Goal: Communication & Community: Ask a question

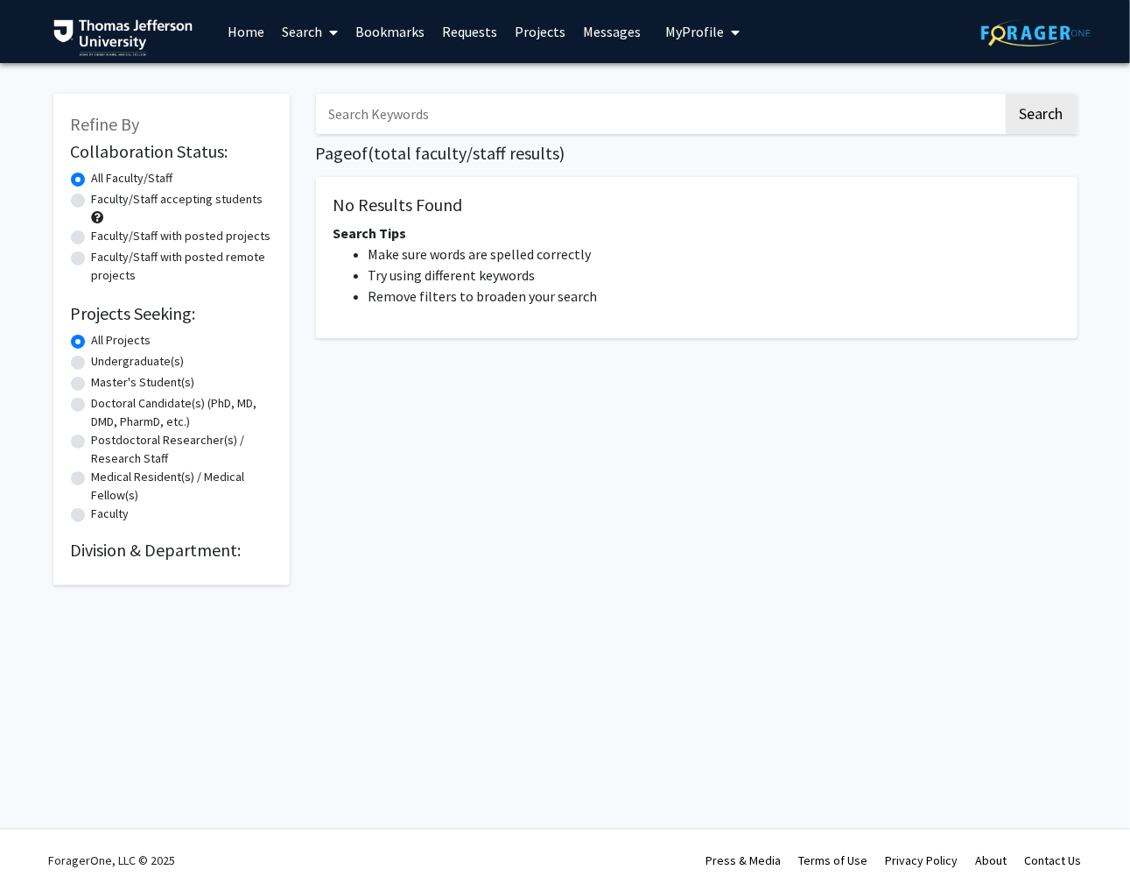
click at [454, 112] on input "Search Keywords" at bounding box center [659, 114] width 687 height 40
click at [92, 338] on label "All Projects" at bounding box center [122, 340] width 60 height 18
click at [92, 338] on input "All Projects" at bounding box center [97, 336] width 11 height 11
click at [398, 116] on input "Search Keywords" at bounding box center [659, 114] width 687 height 40
type input "[PERSON_NAME]"
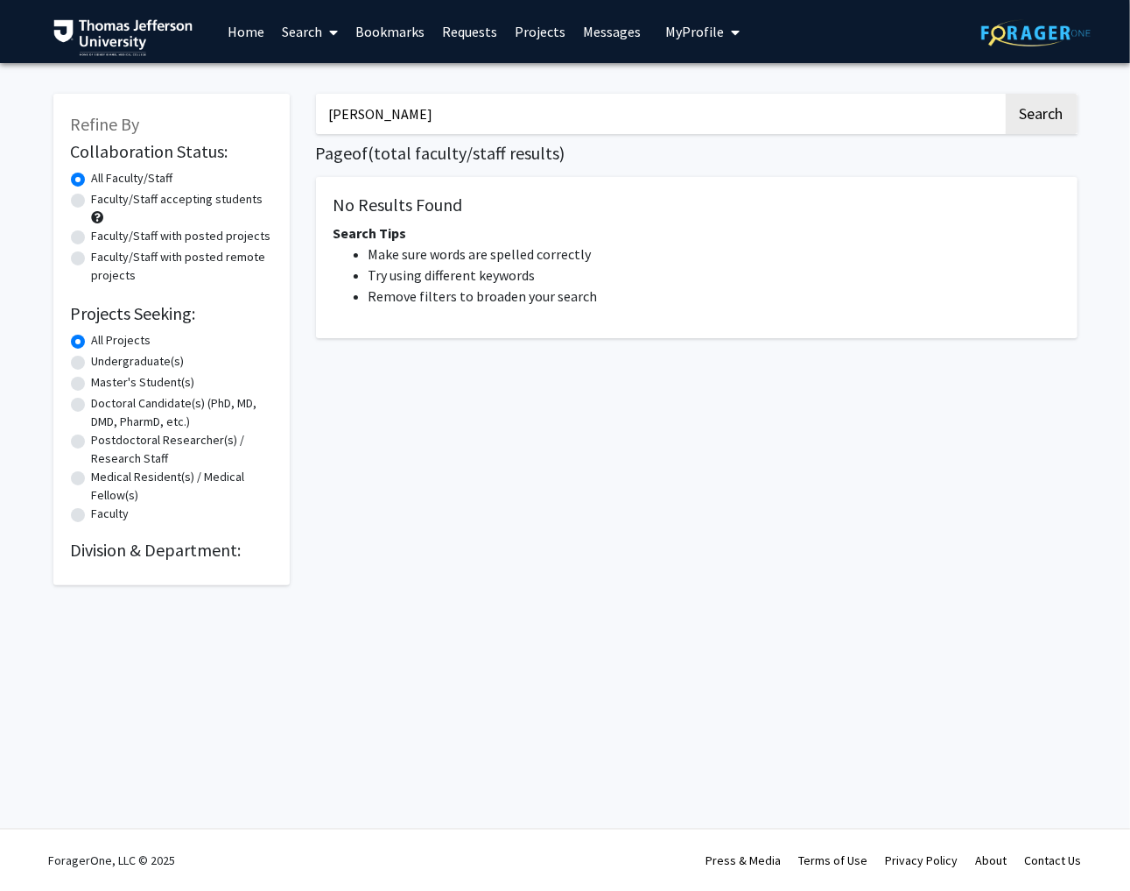
click at [904, 94] on button "Search" at bounding box center [1042, 114] width 72 height 40
click at [250, 156] on h2 "Collaboration Status:" at bounding box center [171, 151] width 201 height 21
click at [904, 118] on button "Search" at bounding box center [1042, 114] width 72 height 40
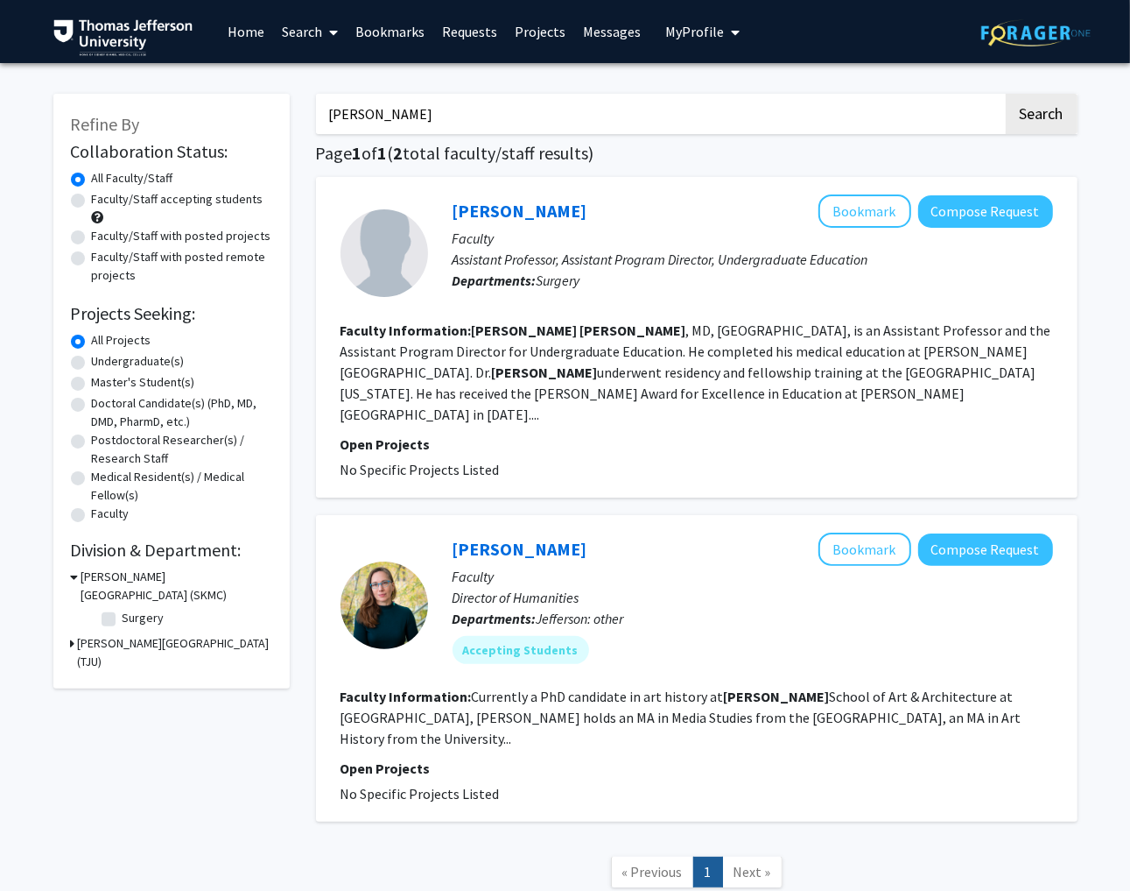
drag, startPoint x: 1126, startPoint y: 206, endPoint x: 1316, endPoint y: 195, distance: 190.3
click at [1130, 195] on html "Skip navigation Home Search Bookmarks Requests Projects Messages My Profile [PE…" at bounding box center [565, 445] width 1130 height 891
click at [514, 196] on div "Tyler Grenda Bookmark Compose Request" at bounding box center [753, 210] width 601 height 33
click at [514, 210] on link "[PERSON_NAME]" at bounding box center [520, 211] width 135 height 22
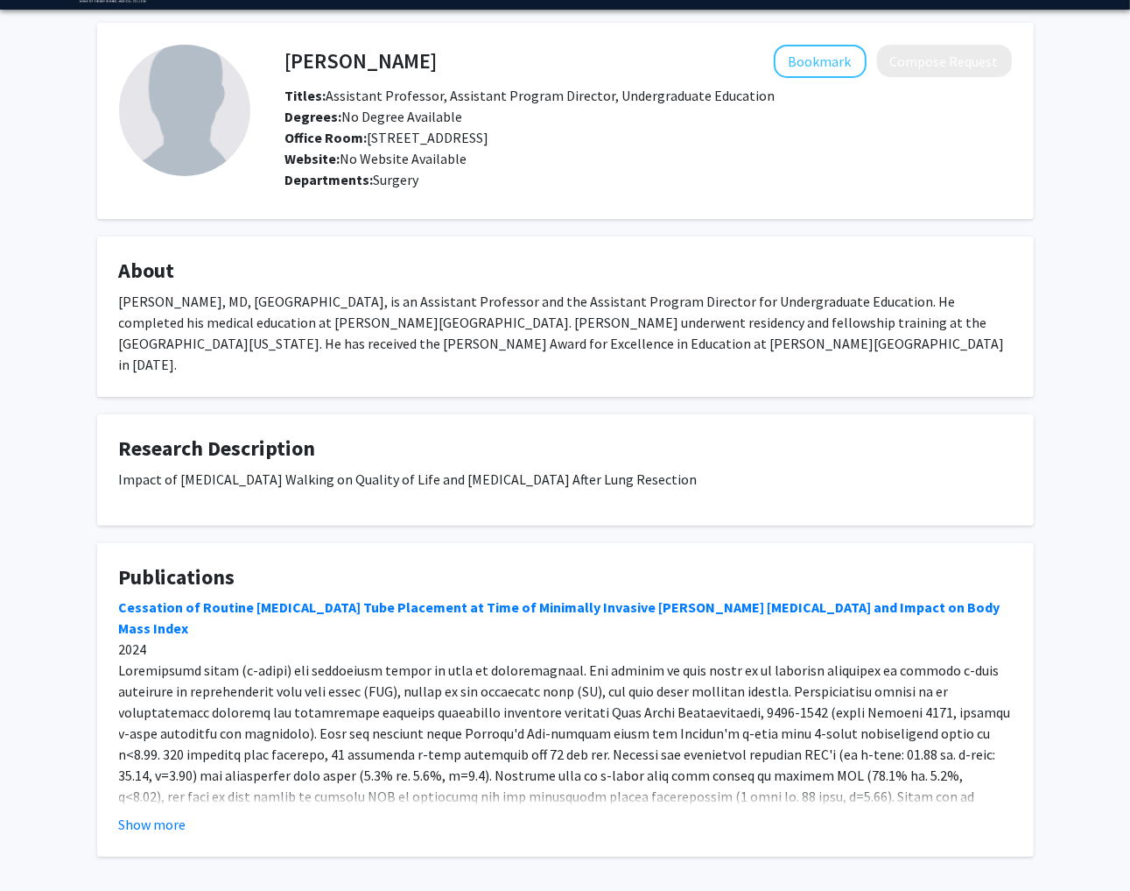
scroll to position [107, 0]
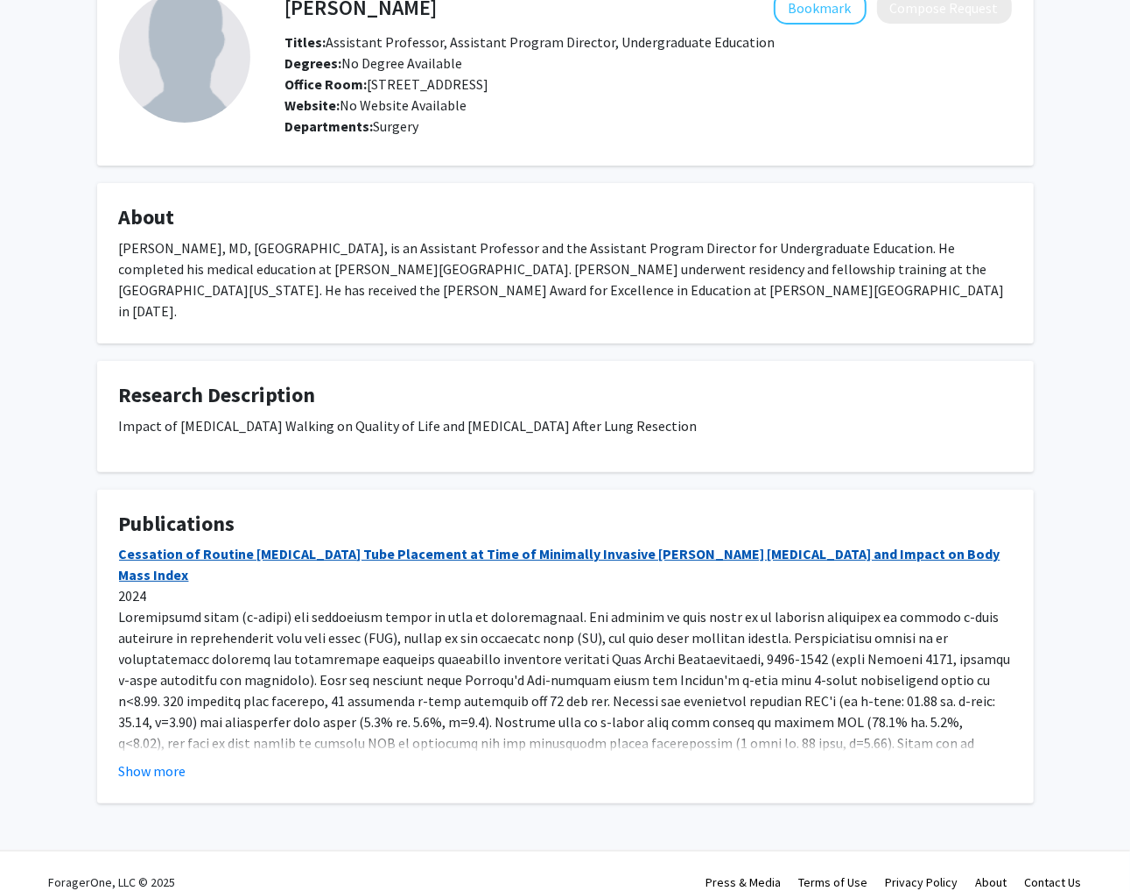
click at [431, 545] on link "Cessation of Routine [MEDICAL_DATA] Tube Placement at Time of Minimally Invasiv…" at bounding box center [560, 564] width 882 height 39
click at [146, 760] on button "Show more" at bounding box center [152, 770] width 67 height 21
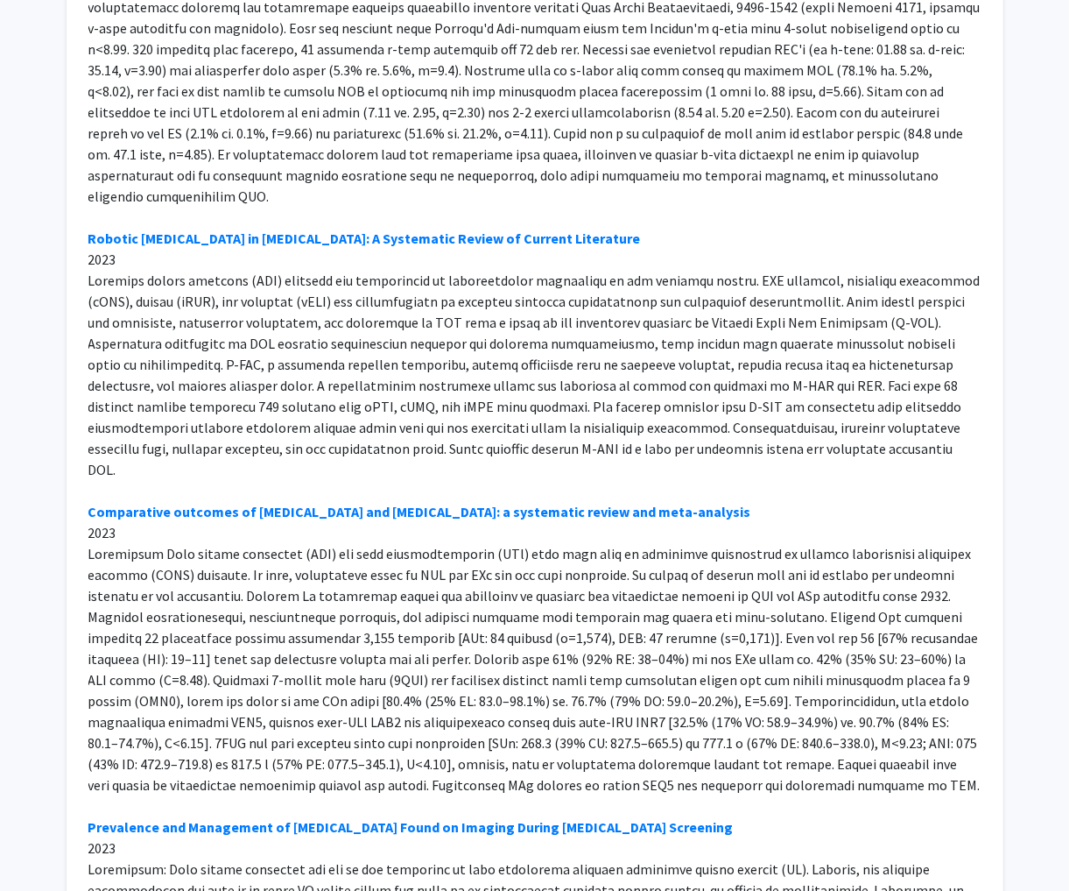
scroll to position [757, 0]
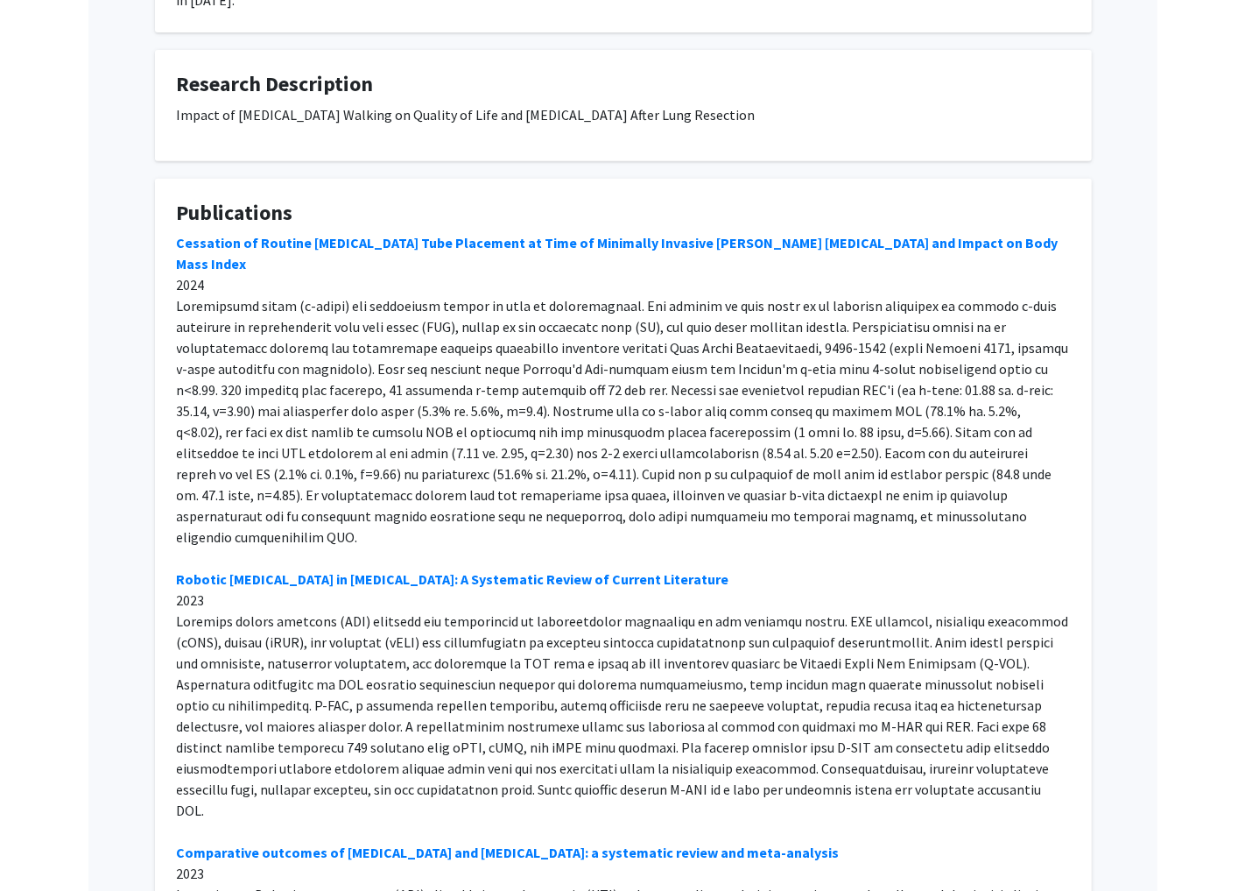
scroll to position [553, 0]
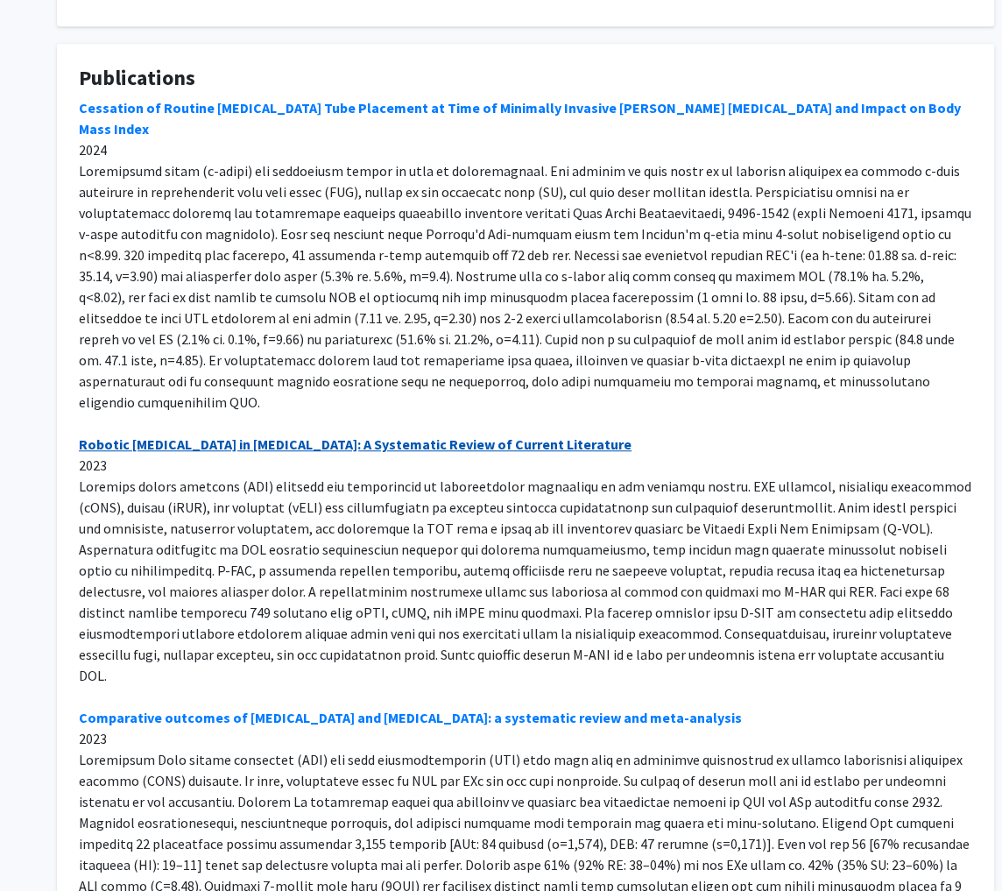
click at [451, 435] on link "Robotic [MEDICAL_DATA] in [MEDICAL_DATA]: A Systematic Review of Current Litera…" at bounding box center [355, 444] width 553 height 18
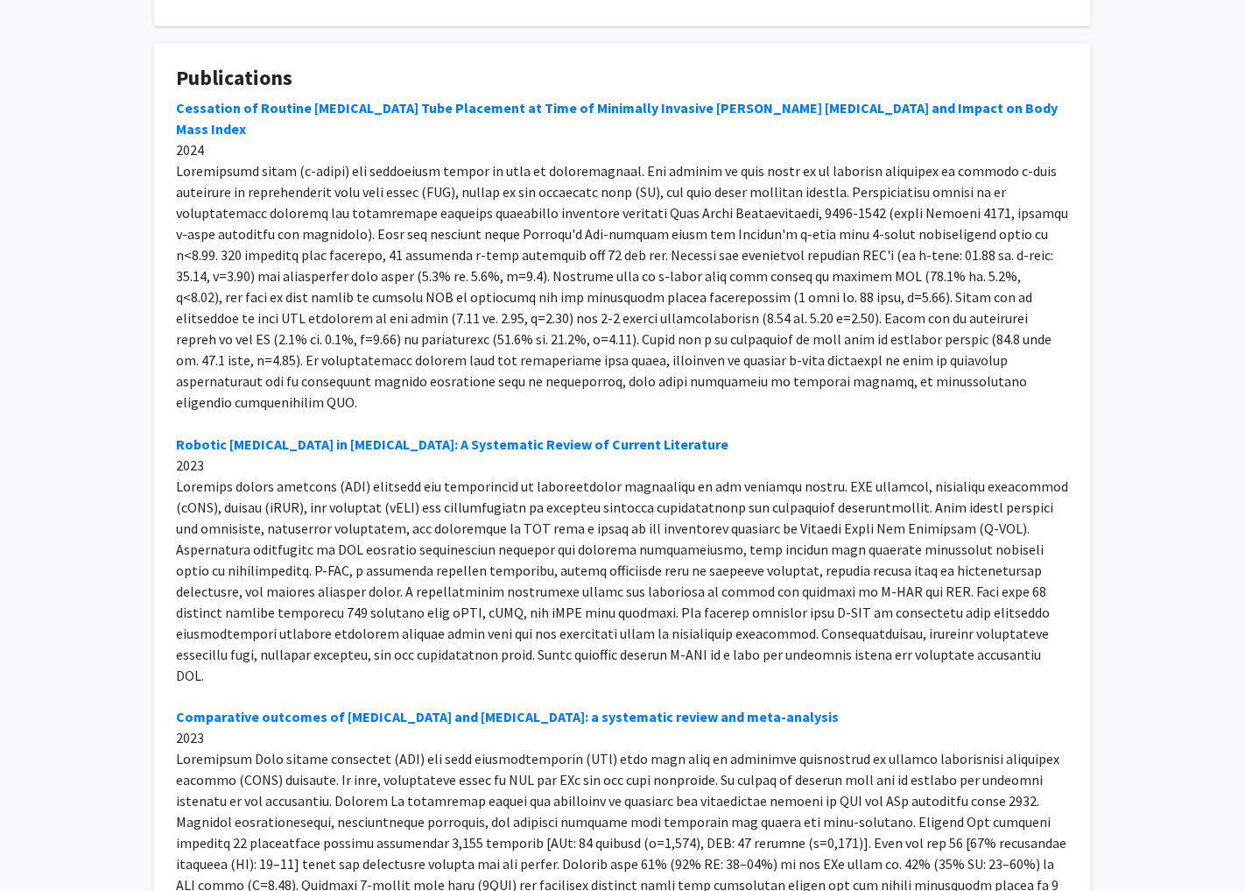
scroll to position [535, 0]
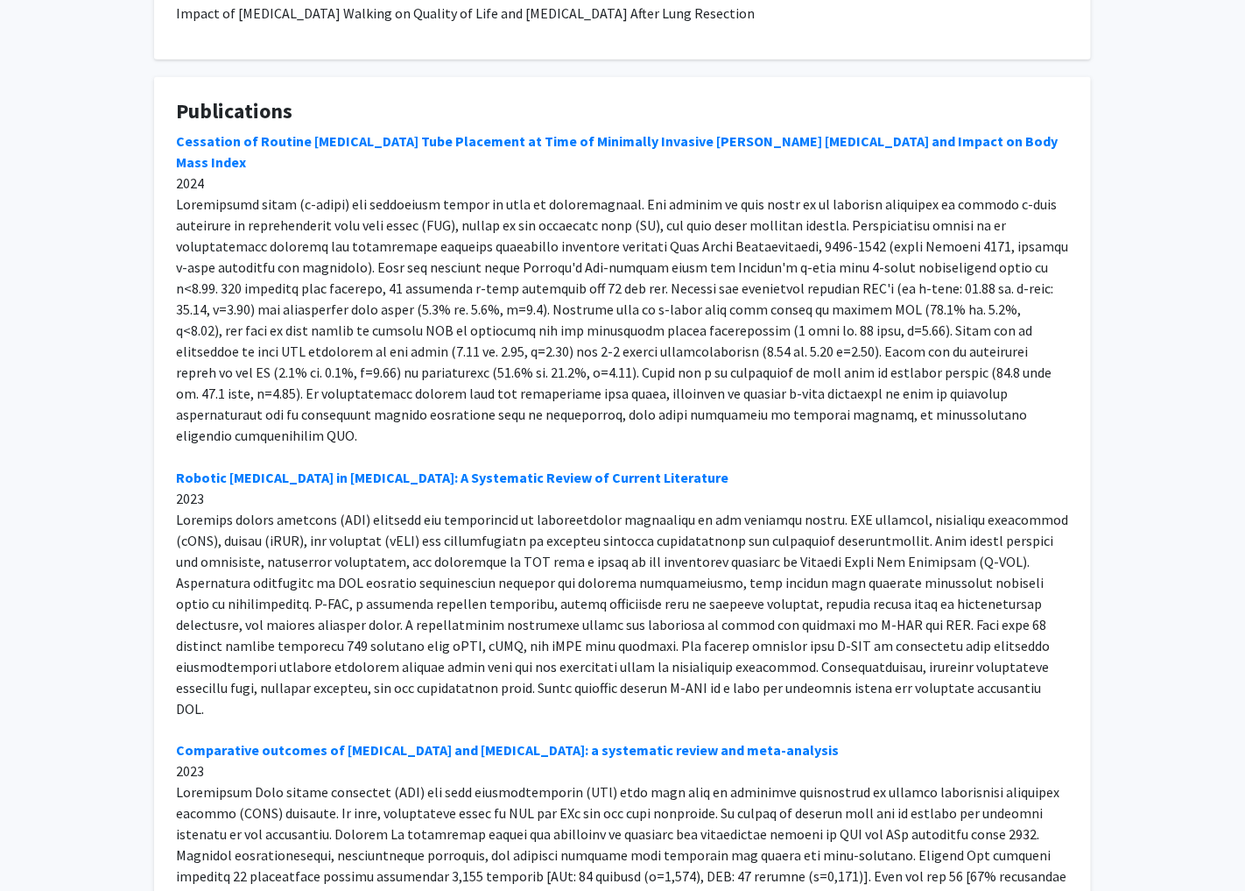
scroll to position [518, 0]
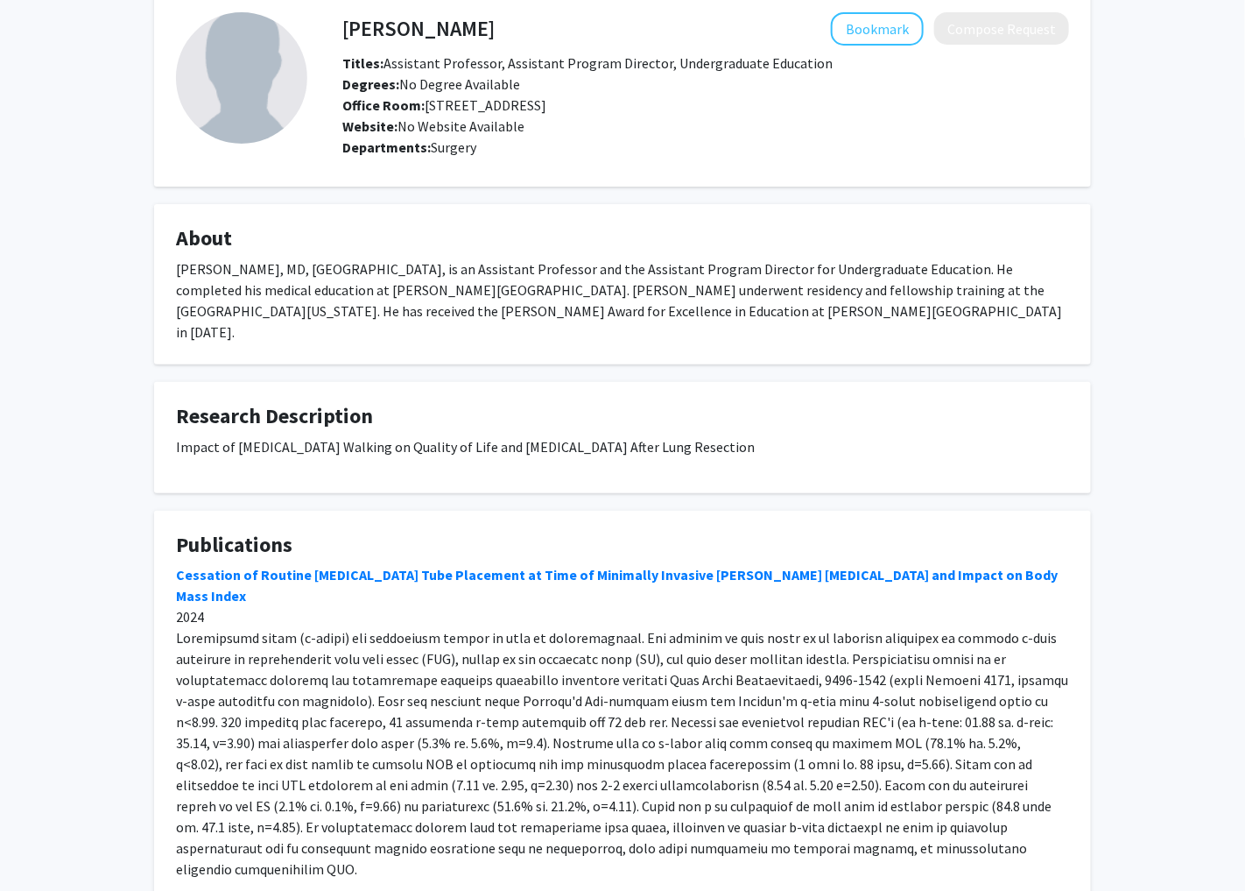
scroll to position [107, 0]
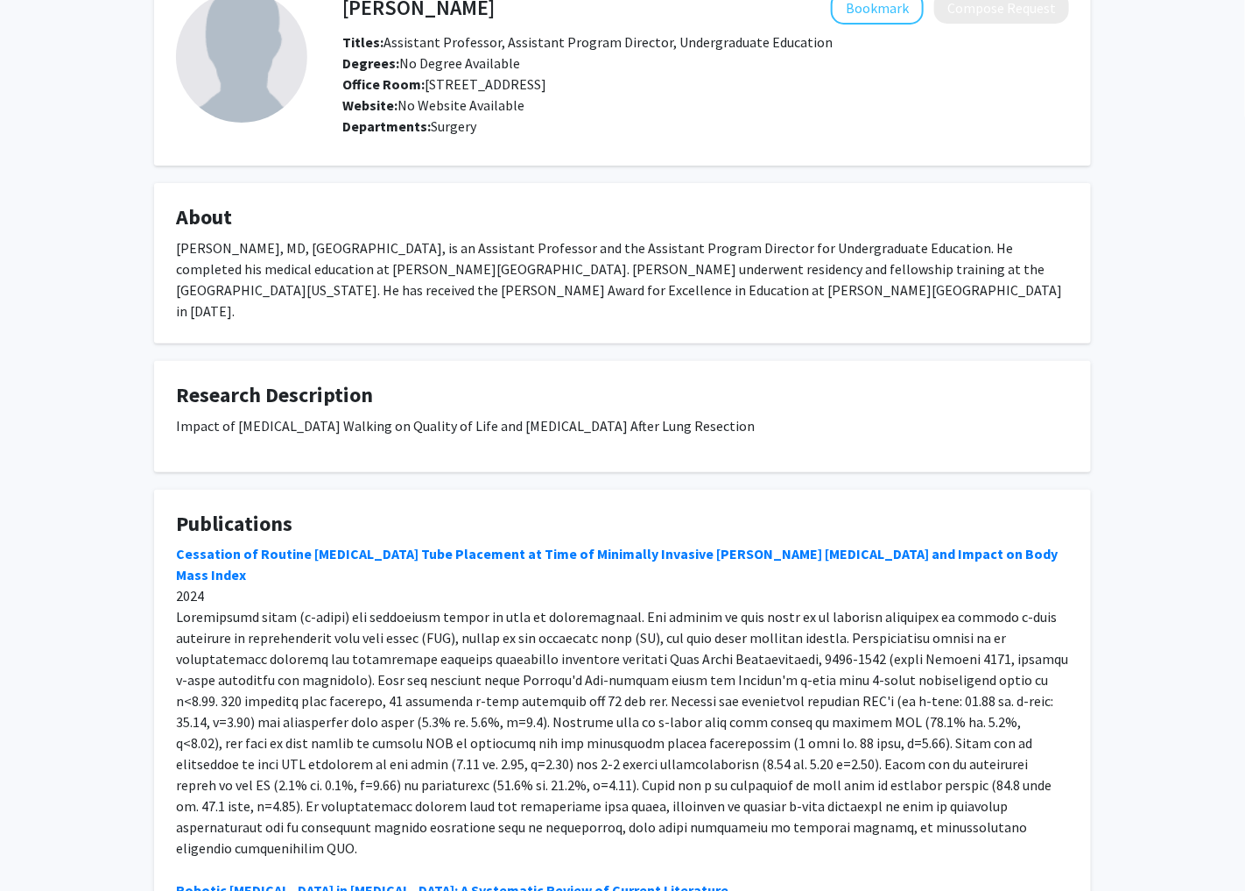
click at [807, 269] on div "[PERSON_NAME], MD, [GEOGRAPHIC_DATA], is an Assistant Professor and the Assista…" at bounding box center [622, 279] width 893 height 84
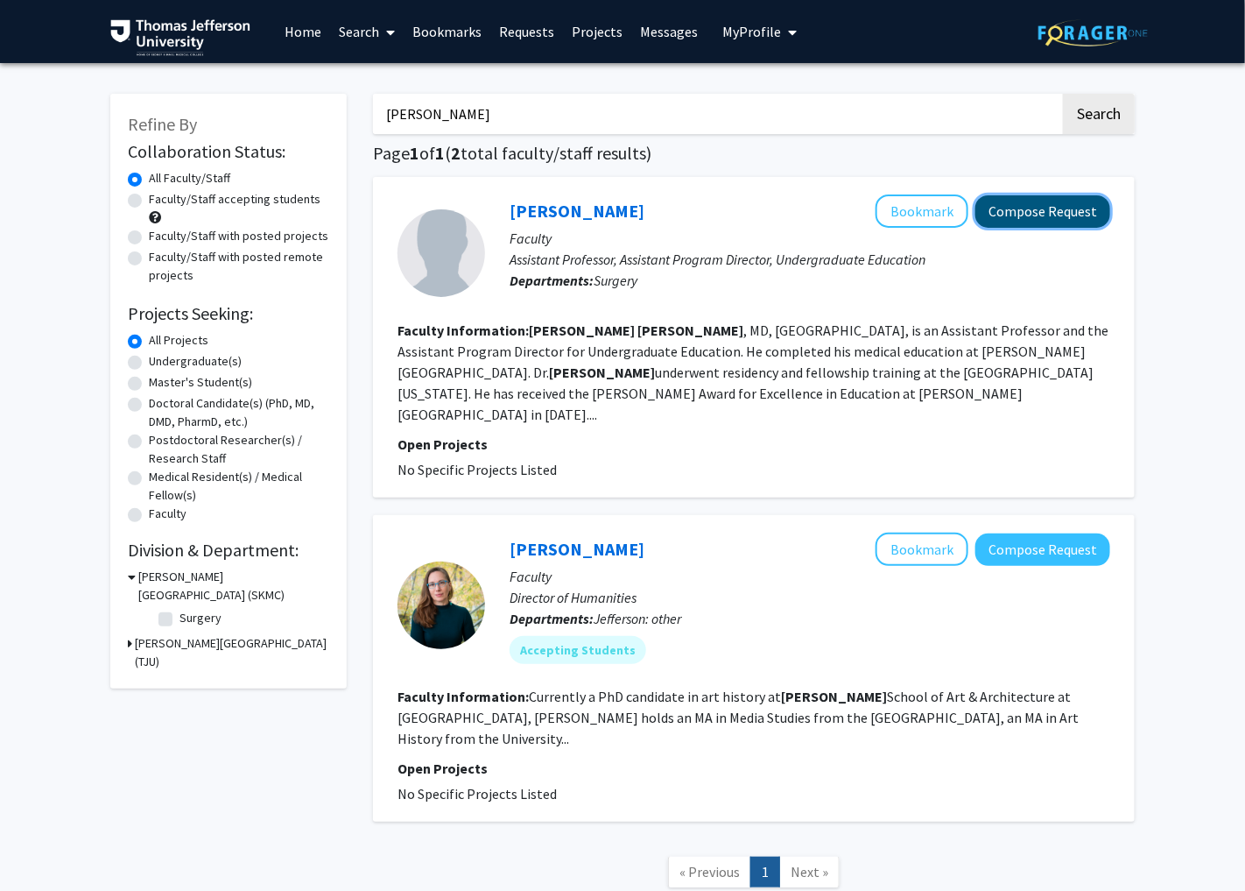
click at [1022, 215] on button "Compose Request" at bounding box center [1042, 211] width 135 height 32
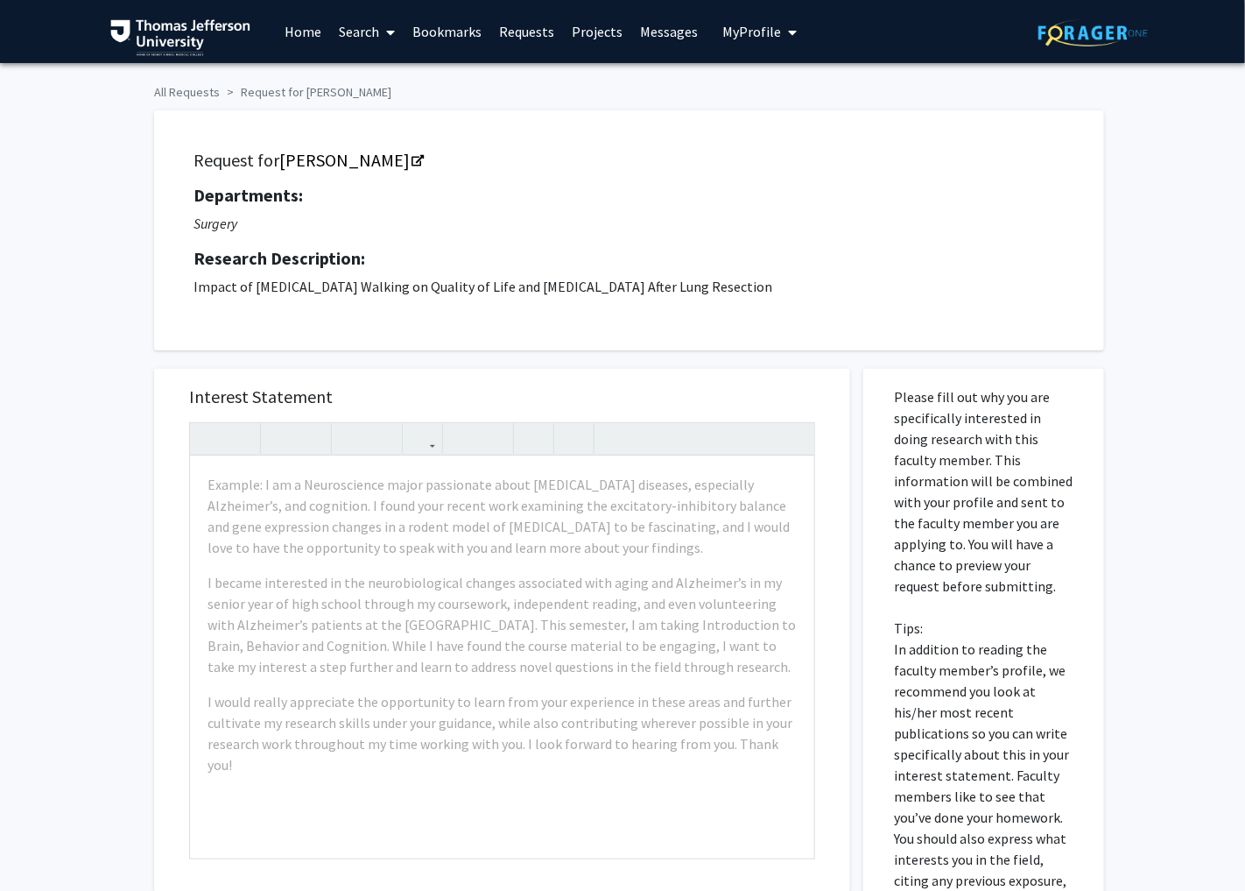
scroll to position [127, 0]
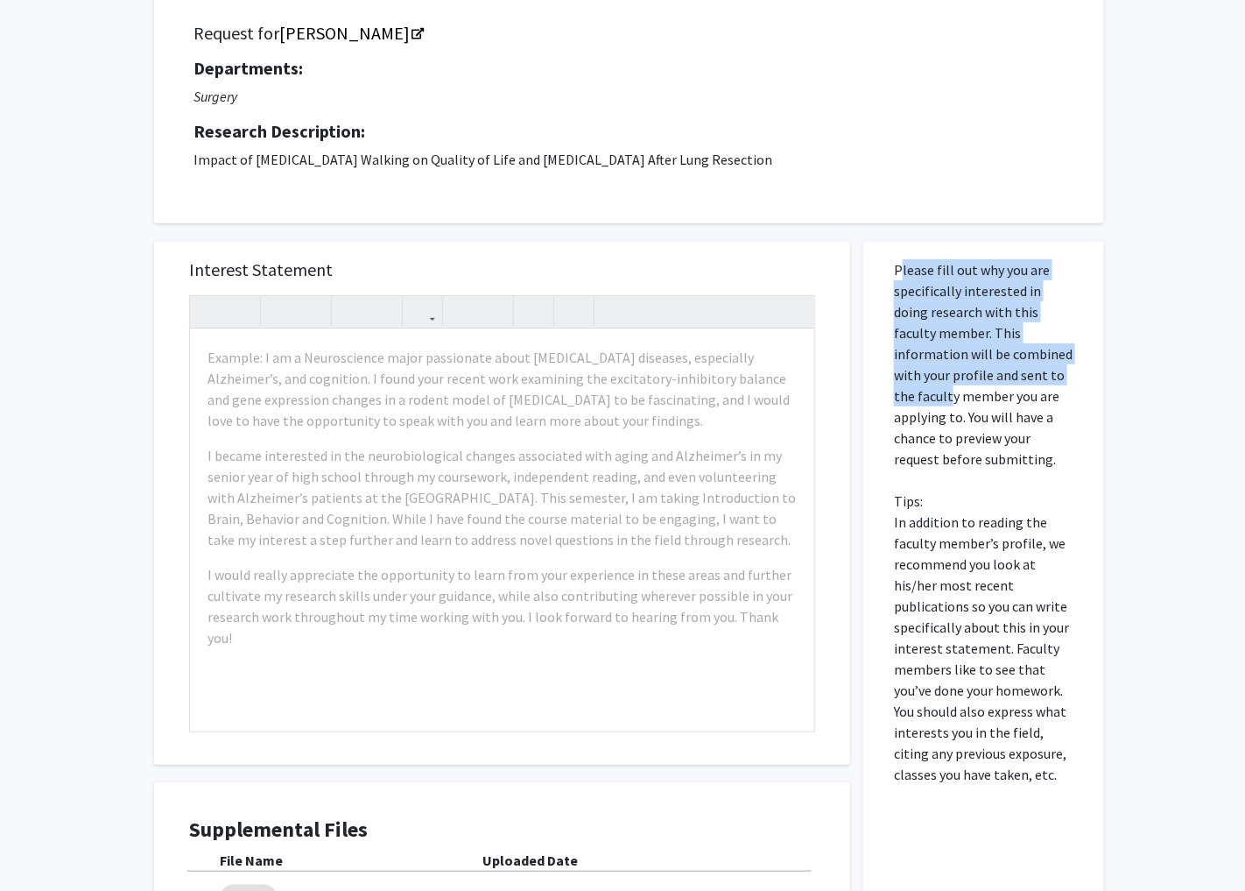
drag, startPoint x: 895, startPoint y: 258, endPoint x: 1011, endPoint y: 373, distance: 163.5
click at [1011, 374] on div "Please fill out why you are specifically interested in doing research with this…" at bounding box center [984, 644] width 215 height 804
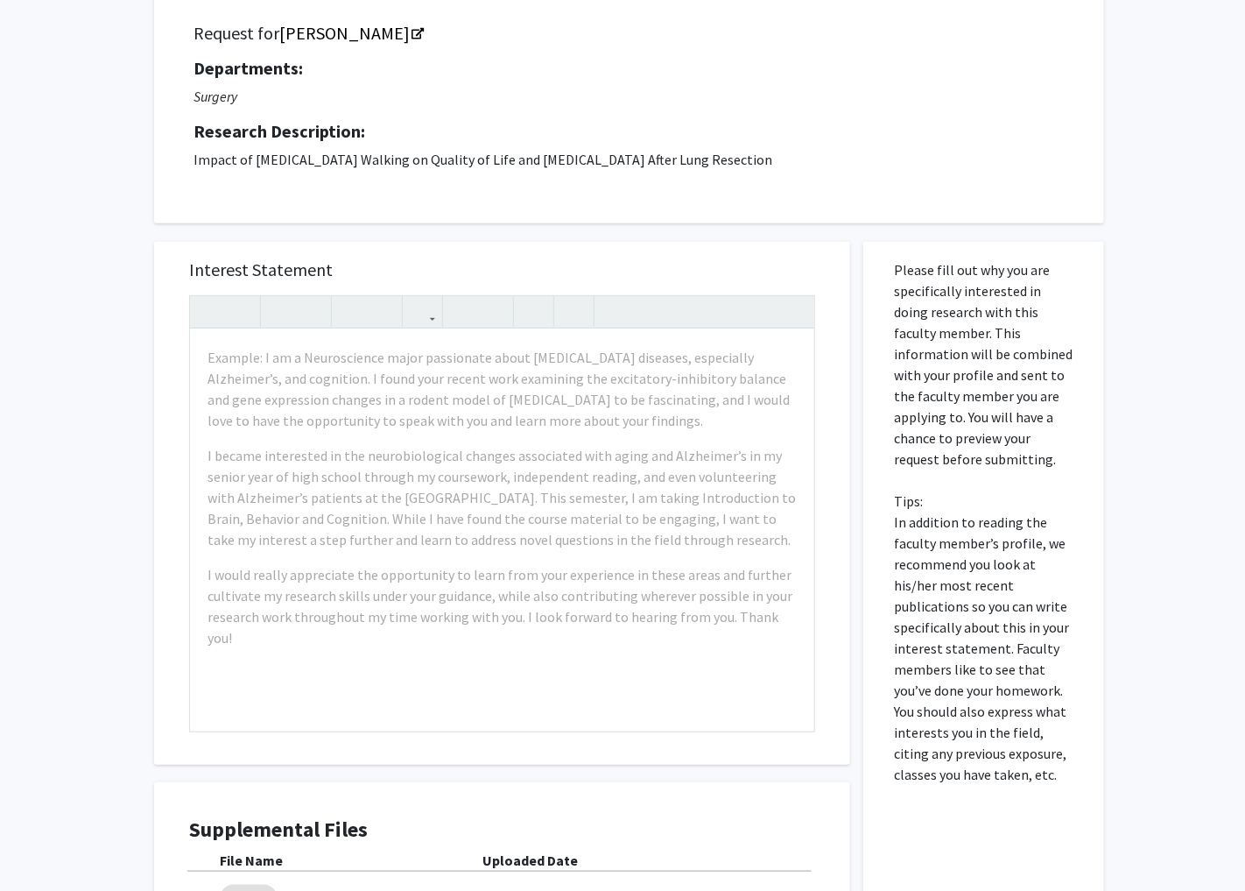
click at [998, 391] on p "Please fill out why you are specifically interested in doing research with this…" at bounding box center [984, 521] width 180 height 525
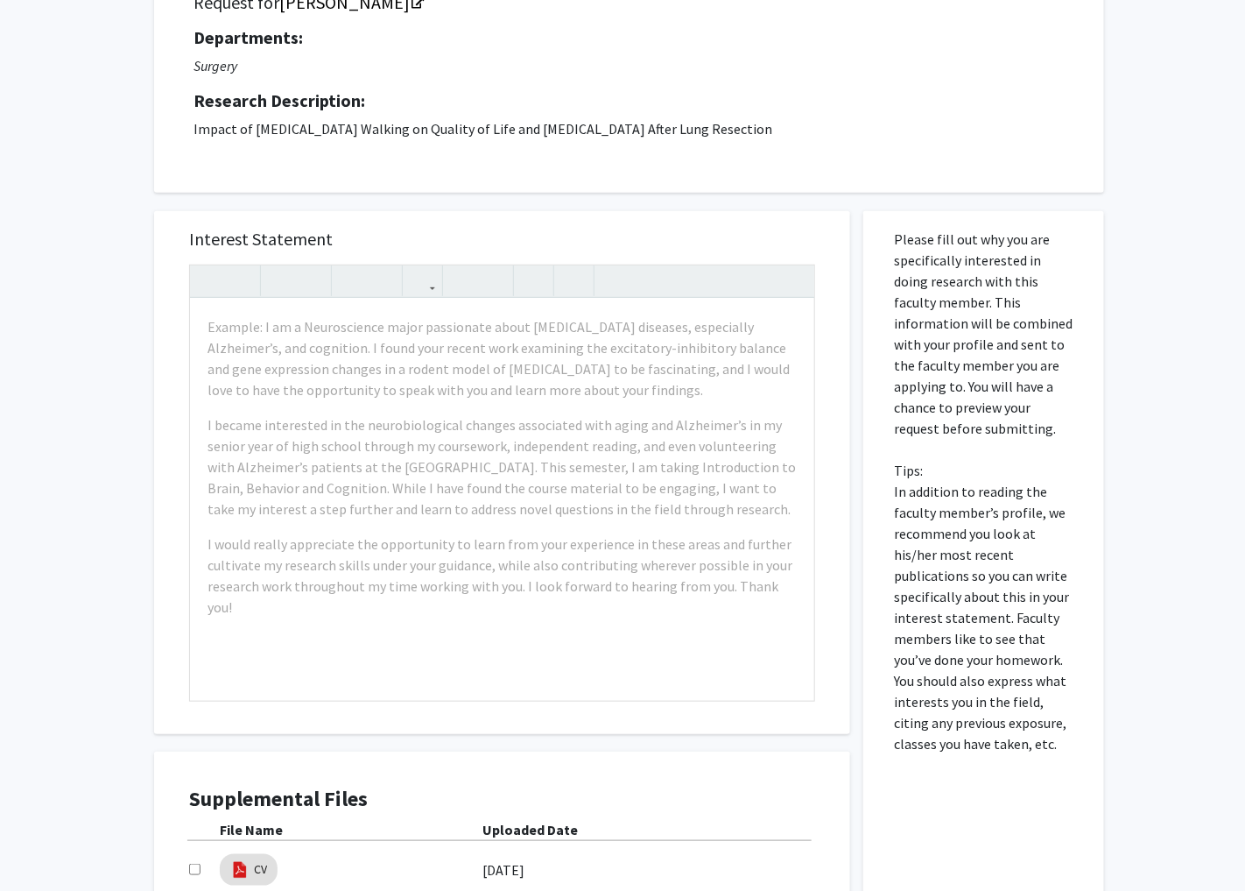
scroll to position [372, 0]
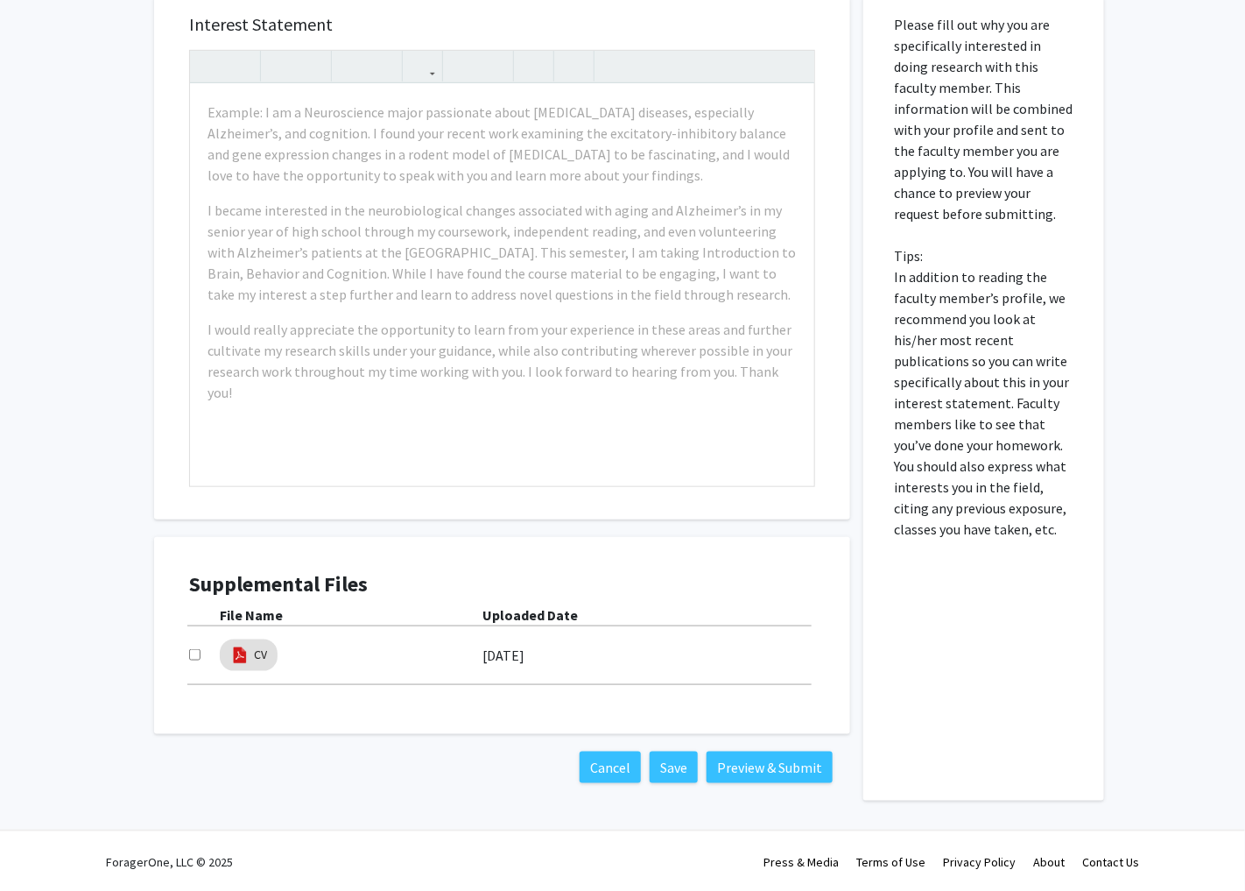
click at [194, 653] on input "checkbox" at bounding box center [194, 654] width 11 height 11
checkbox input "true"
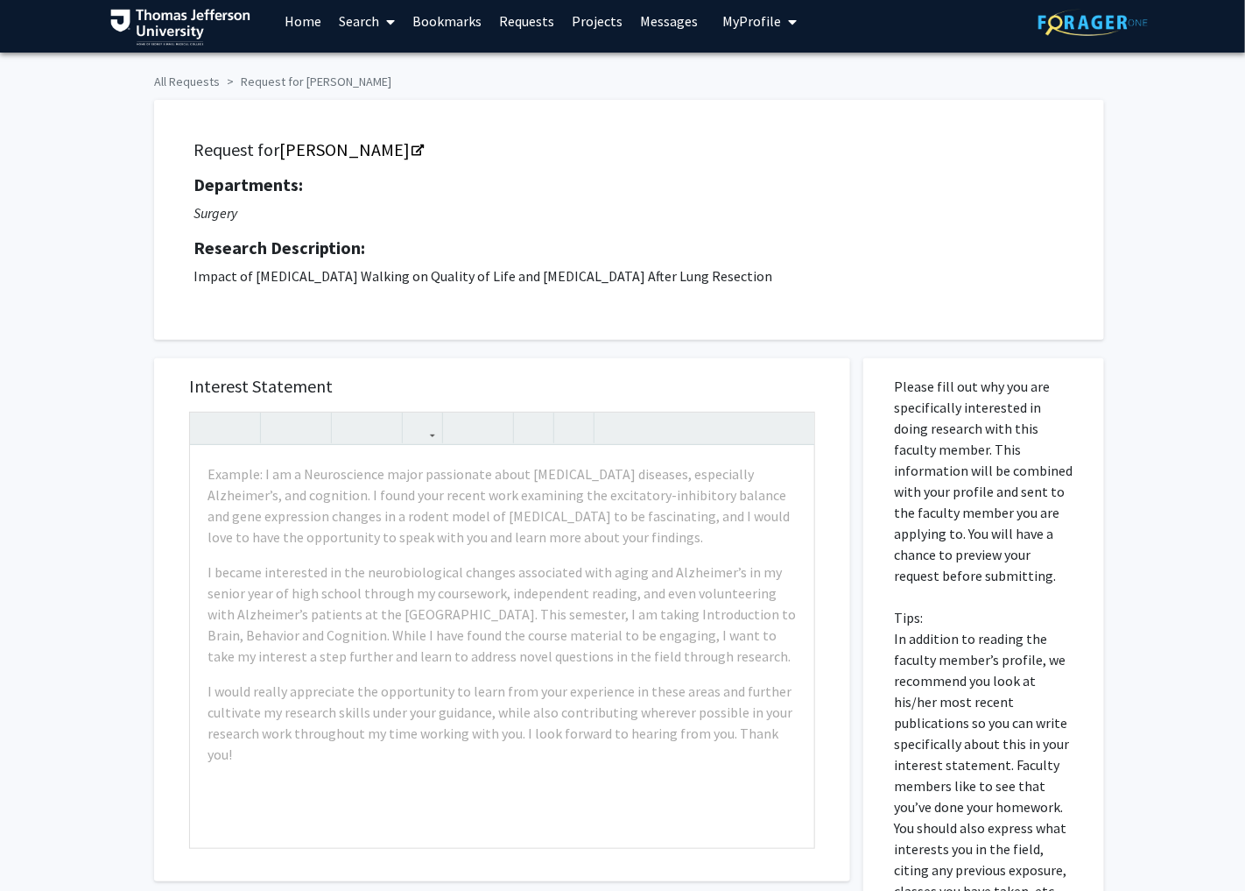
scroll to position [0, 0]
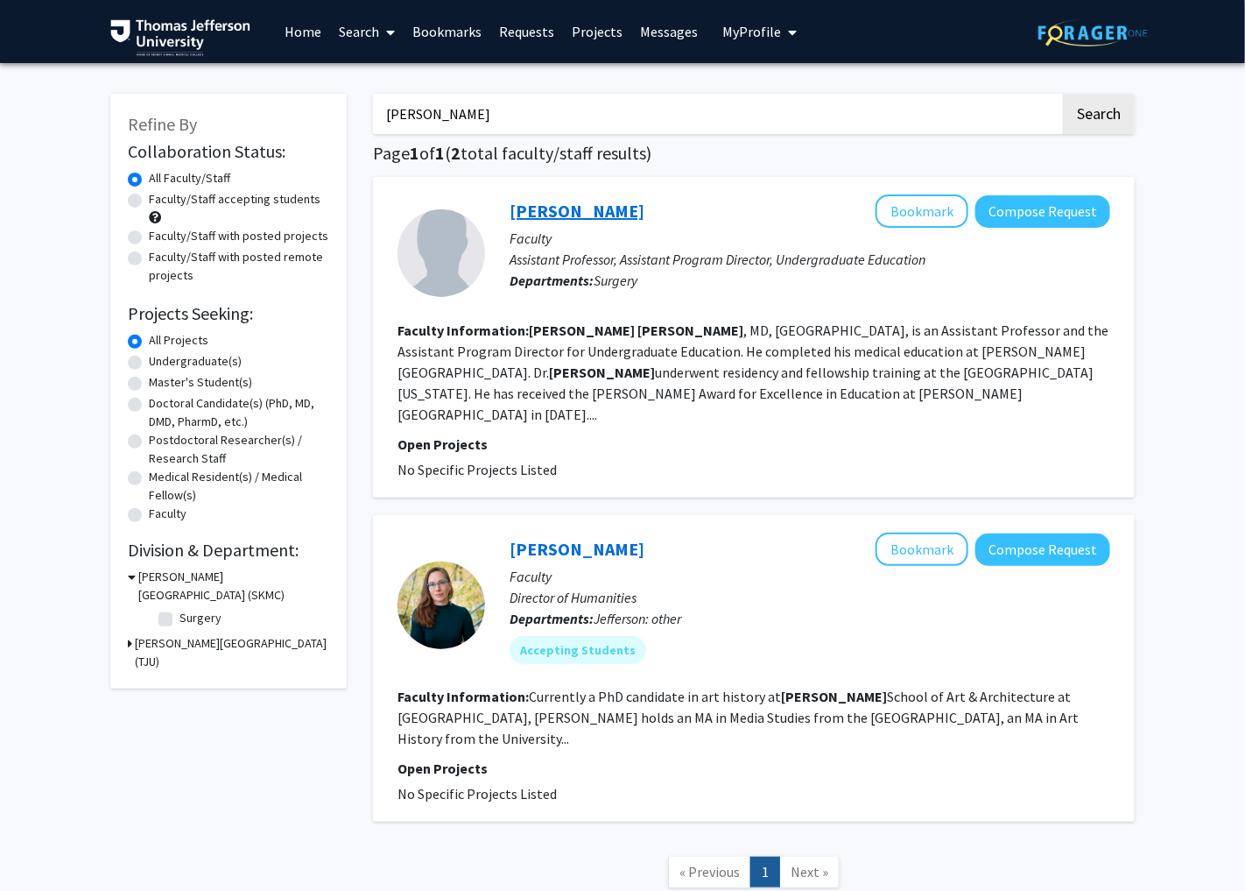
click at [568, 210] on link "[PERSON_NAME]" at bounding box center [577, 211] width 135 height 22
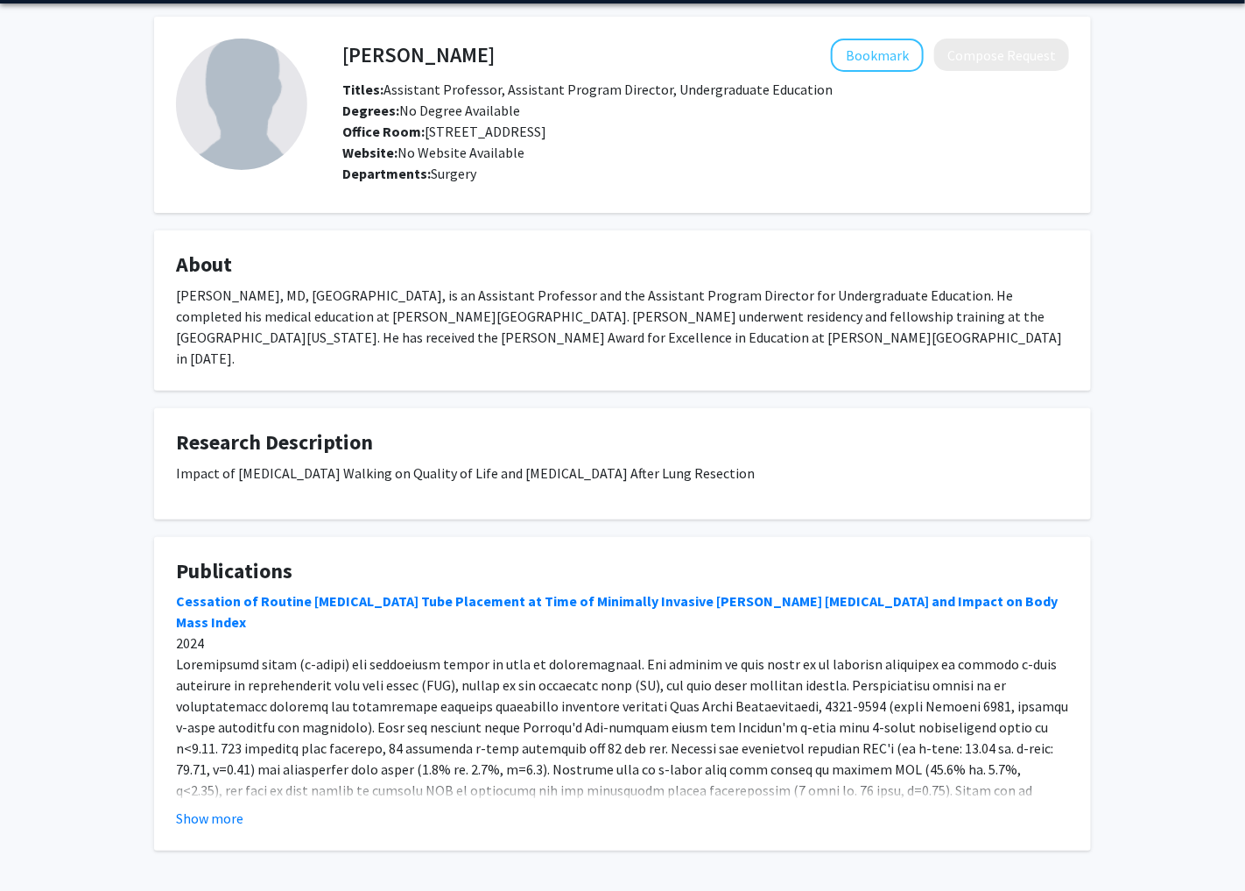
scroll to position [107, 0]
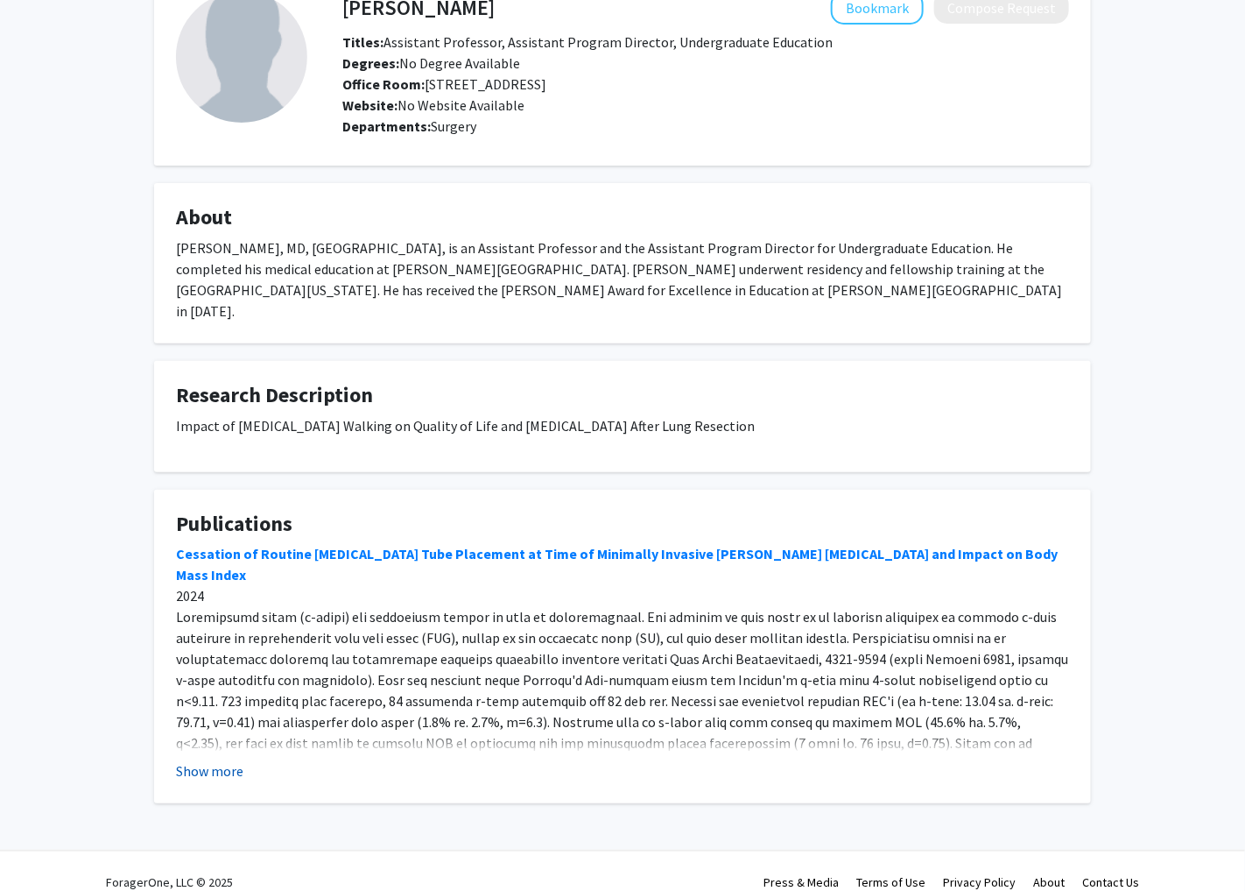
click at [219, 760] on button "Show more" at bounding box center [209, 770] width 67 height 21
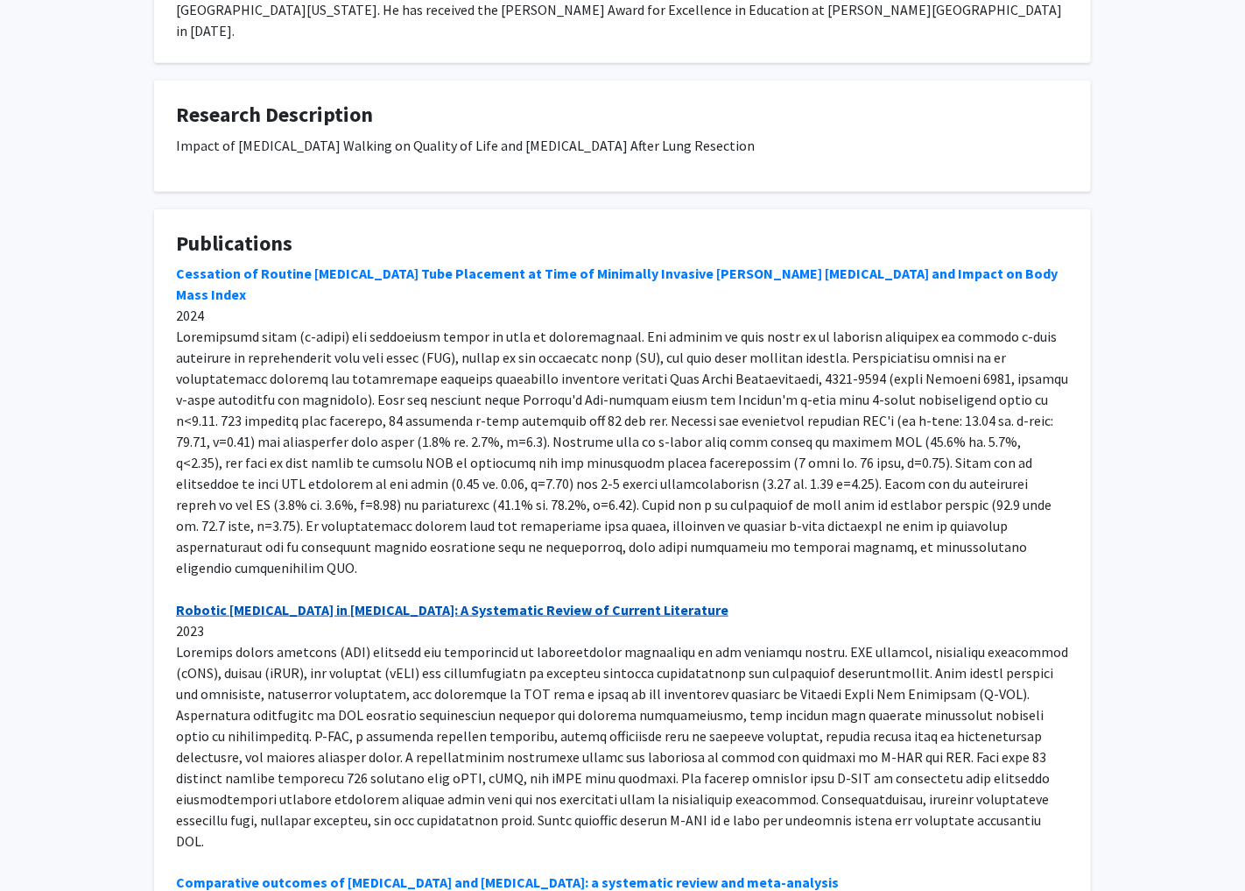
scroll to position [455, 0]
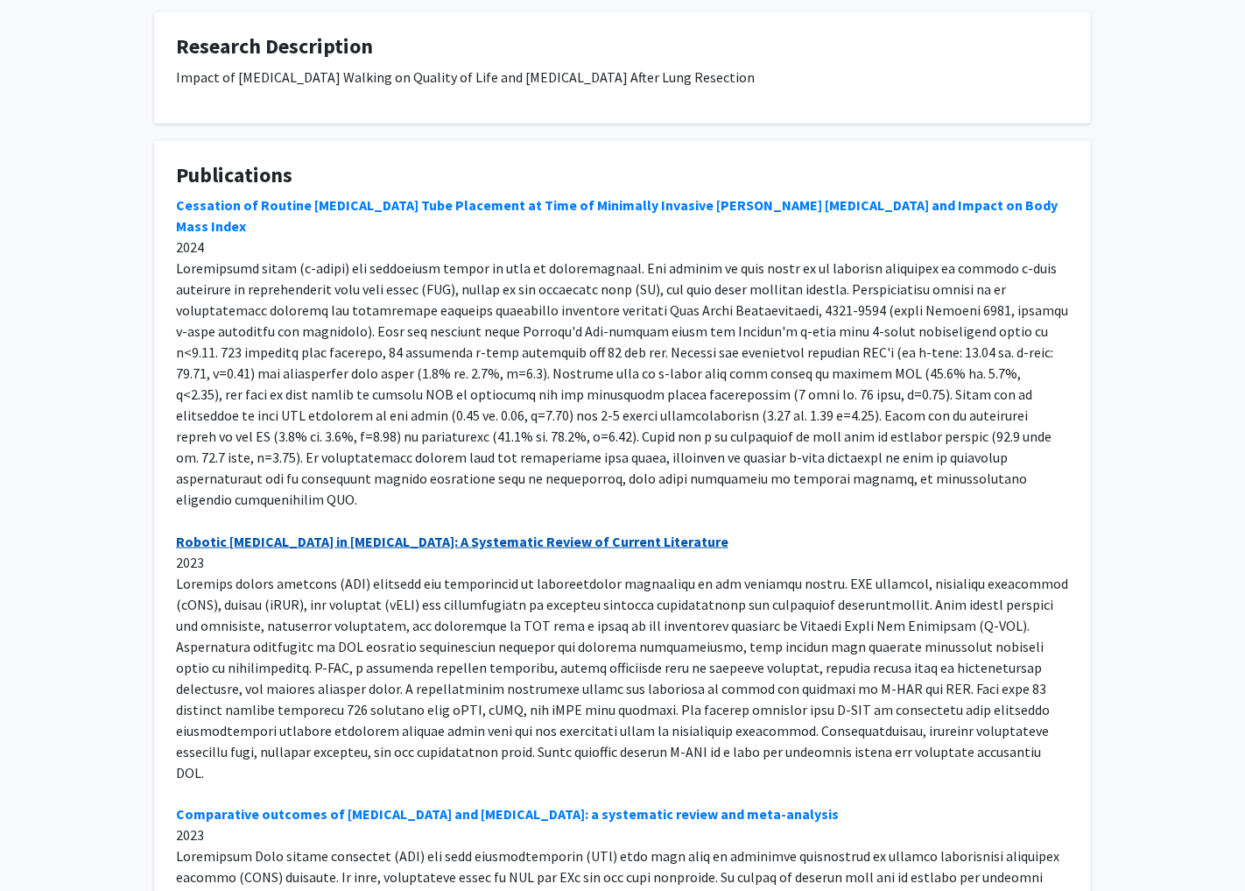
click at [337, 532] on link "Robotic [MEDICAL_DATA] in [MEDICAL_DATA]: A Systematic Review of Current Litera…" at bounding box center [452, 541] width 553 height 18
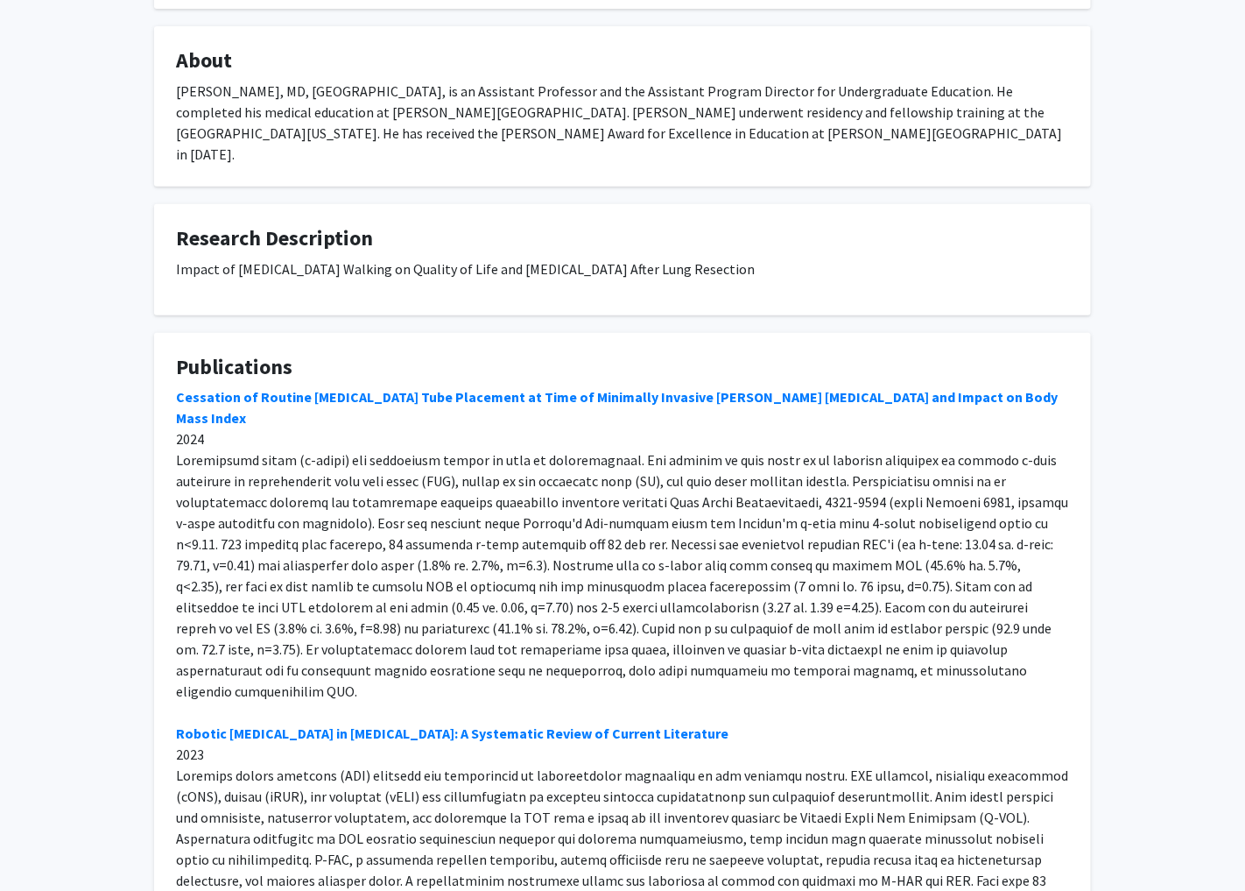
scroll to position [236, 0]
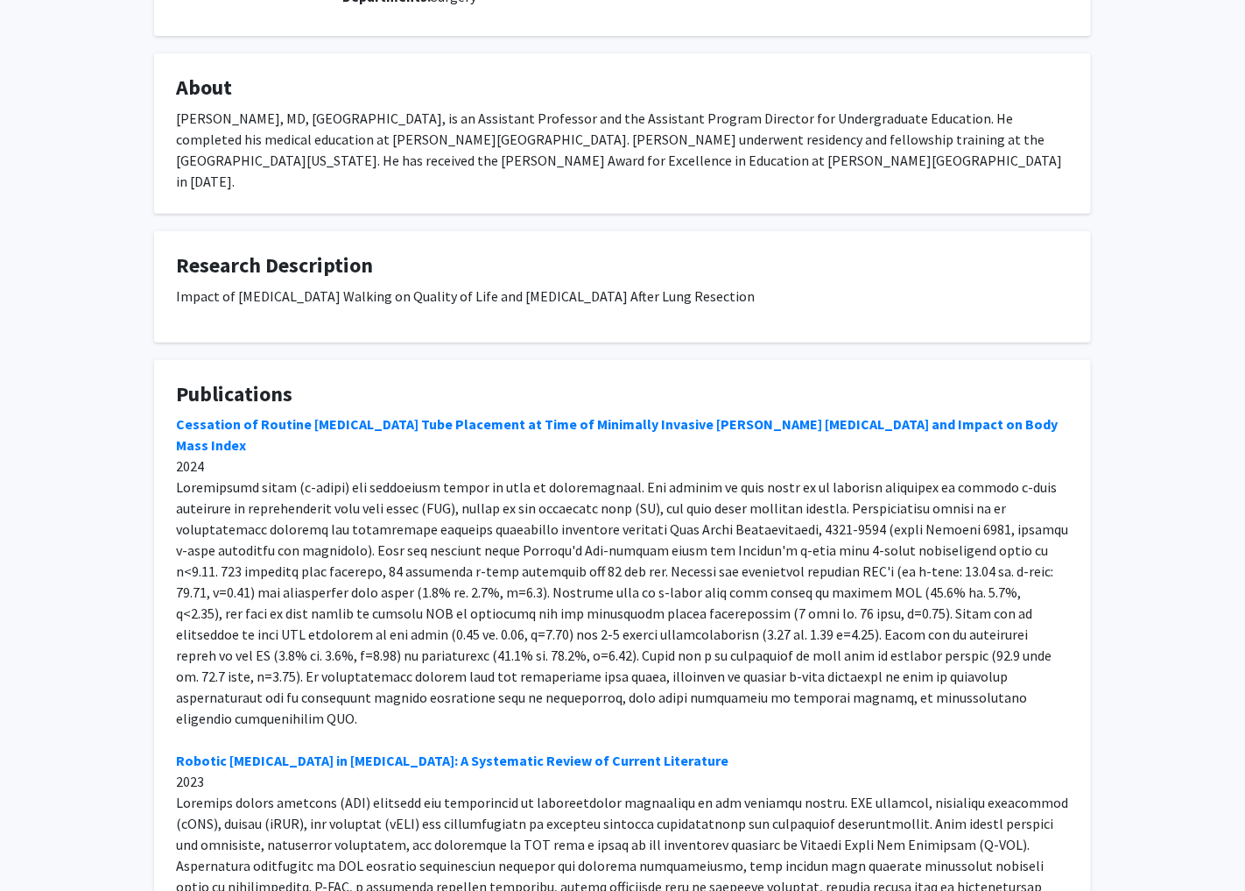
drag, startPoint x: 184, startPoint y: 272, endPoint x: 789, endPoint y: 277, distance: 605.1
click at [789, 285] on p "Impact of [MEDICAL_DATA] Walking on Quality of Life and [MEDICAL_DATA] After Lu…" at bounding box center [622, 295] width 893 height 21
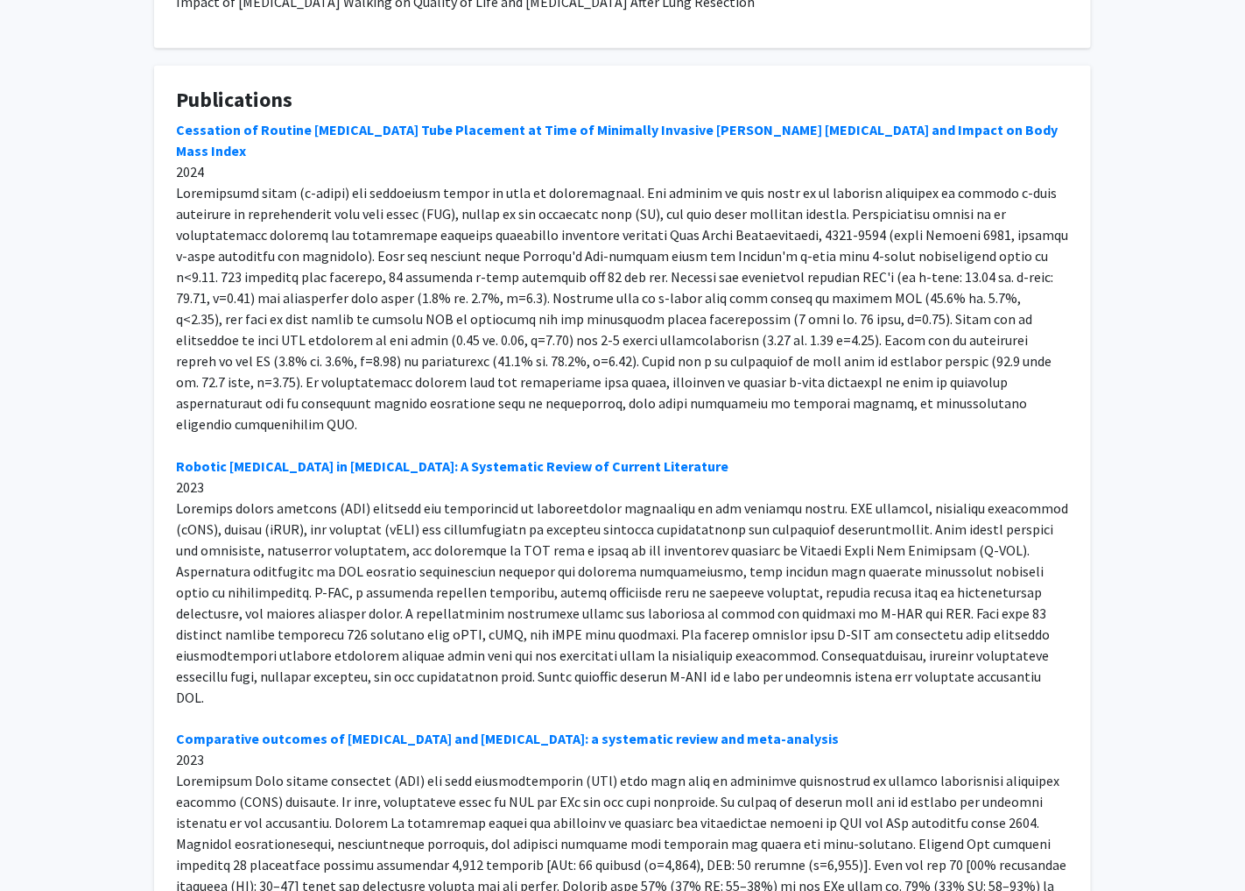
scroll to position [635, 0]
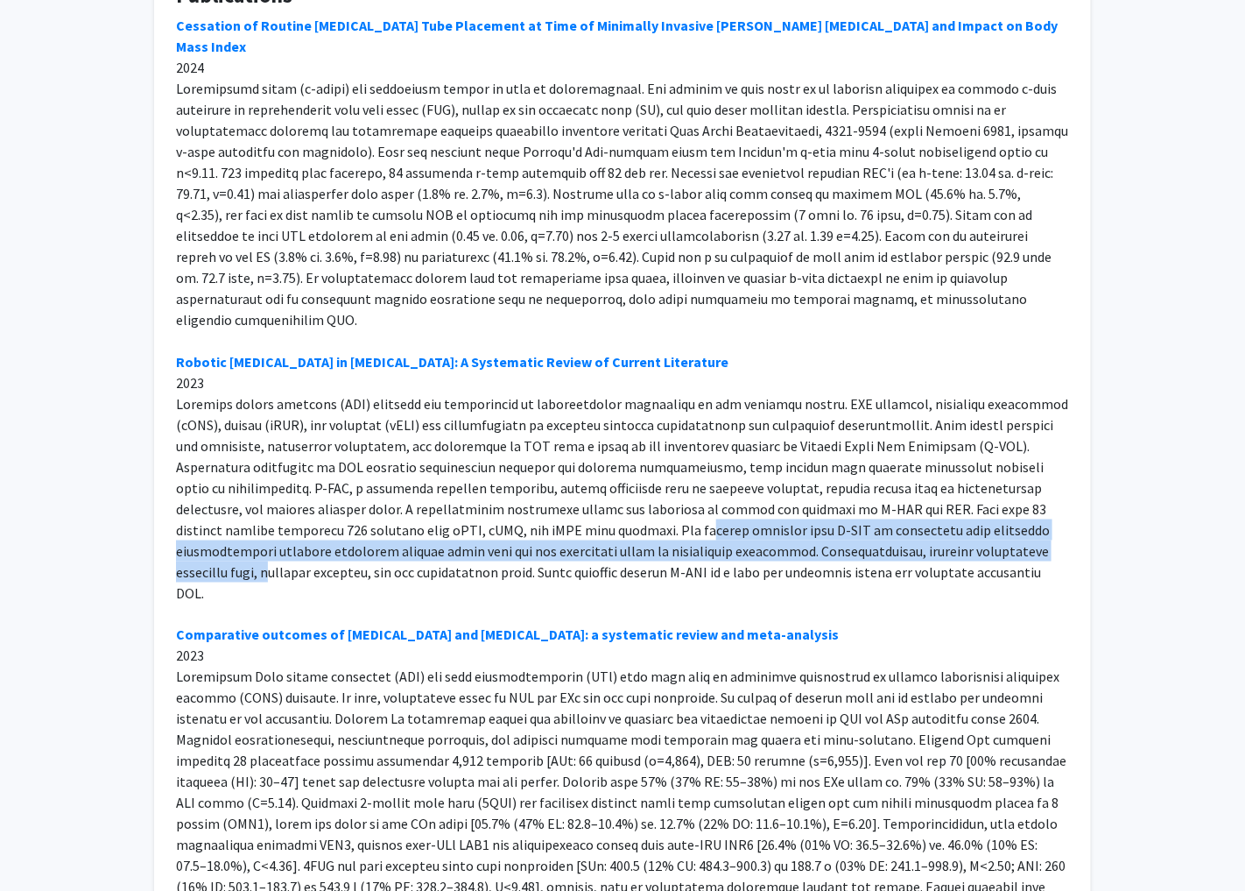
drag, startPoint x: 398, startPoint y: 463, endPoint x: 776, endPoint y: 478, distance: 378.6
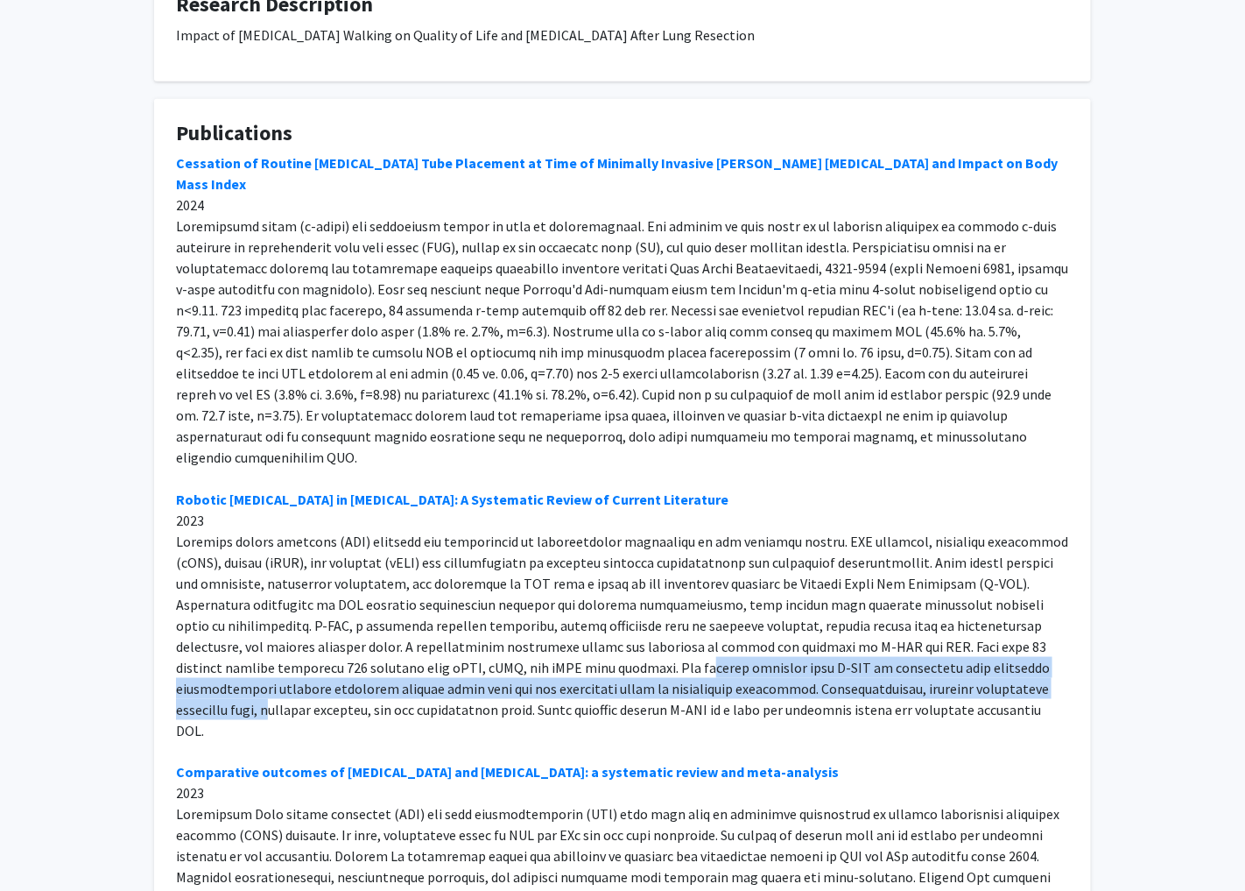
scroll to position [525, 0]
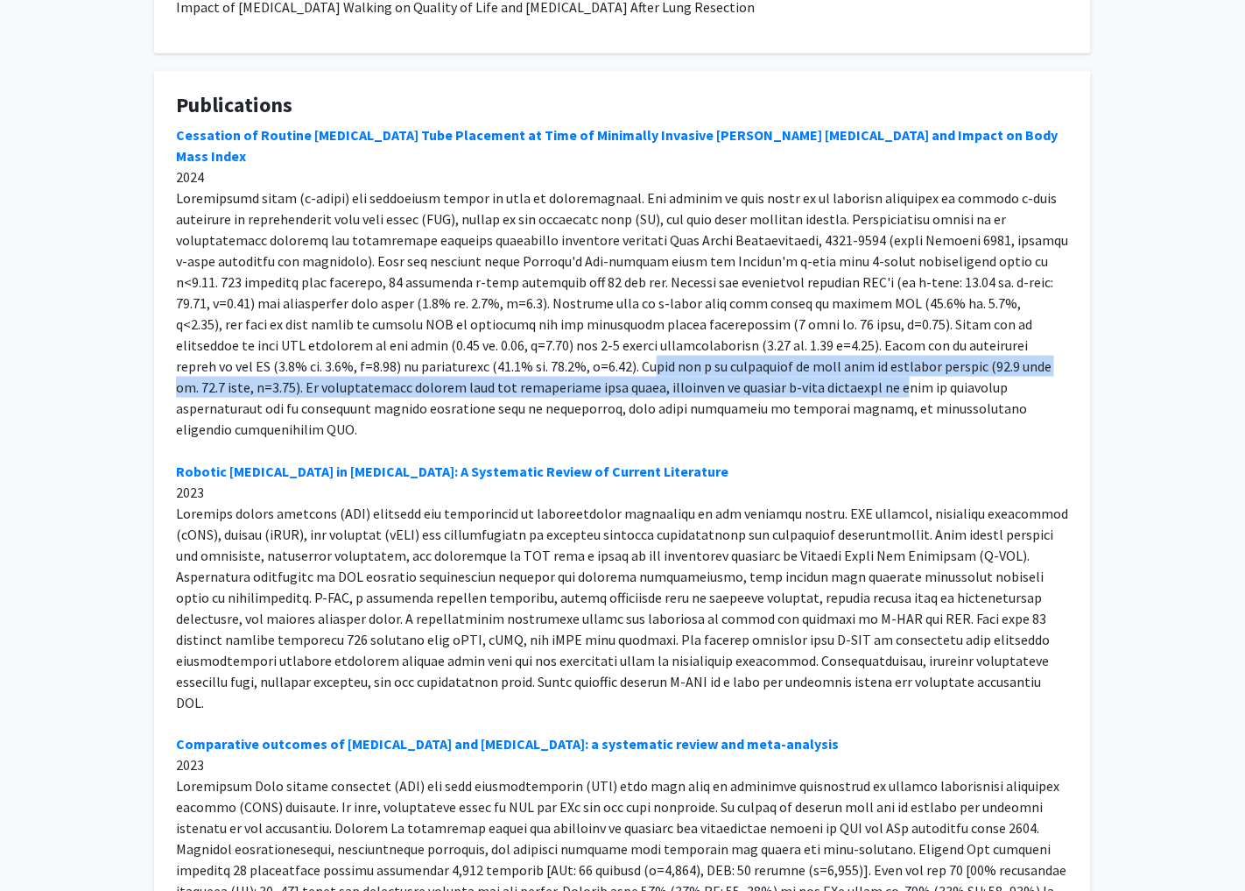
drag, startPoint x: 436, startPoint y: 327, endPoint x: 653, endPoint y: 356, distance: 219.1
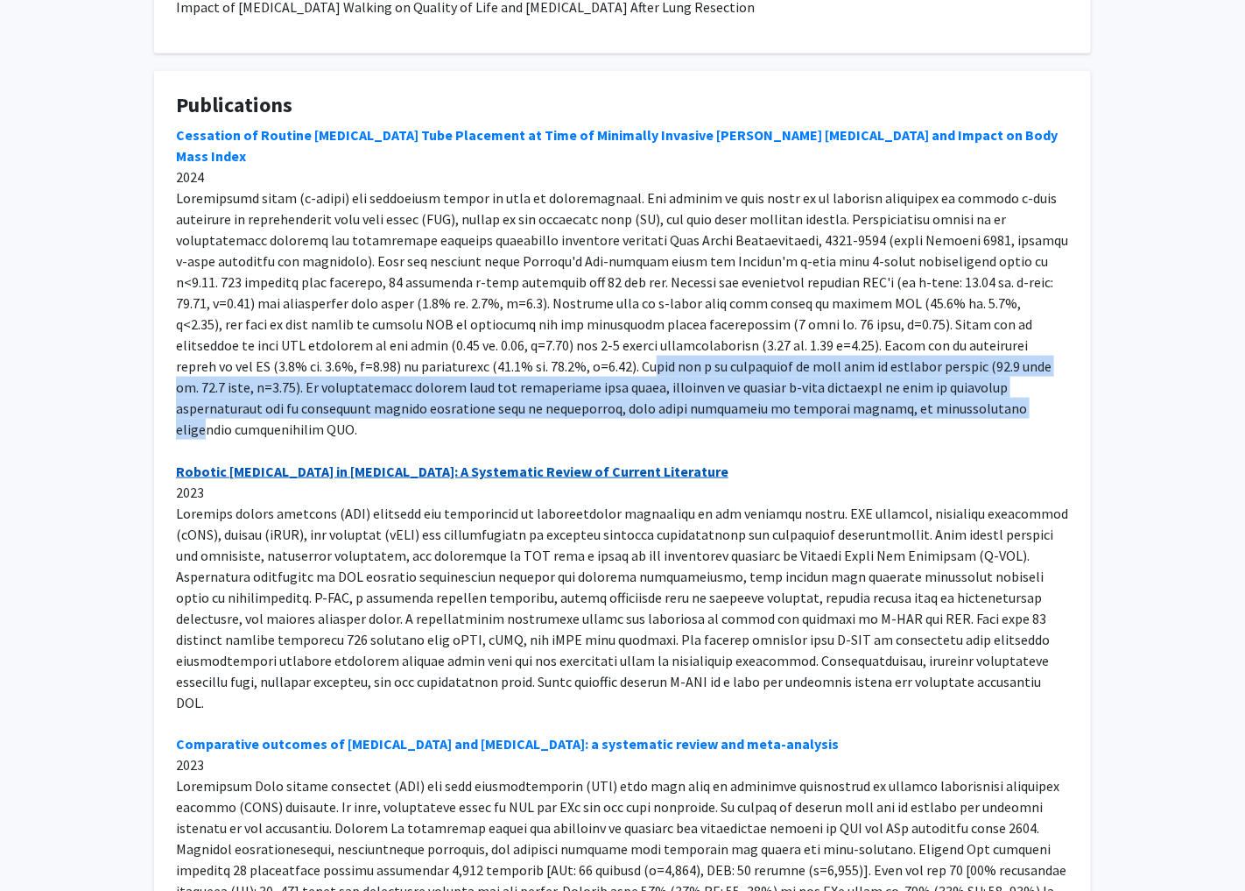
click at [666, 462] on link "Robotic [MEDICAL_DATA] in [MEDICAL_DATA]: A Systematic Review of Current Litera…" at bounding box center [452, 471] width 553 height 18
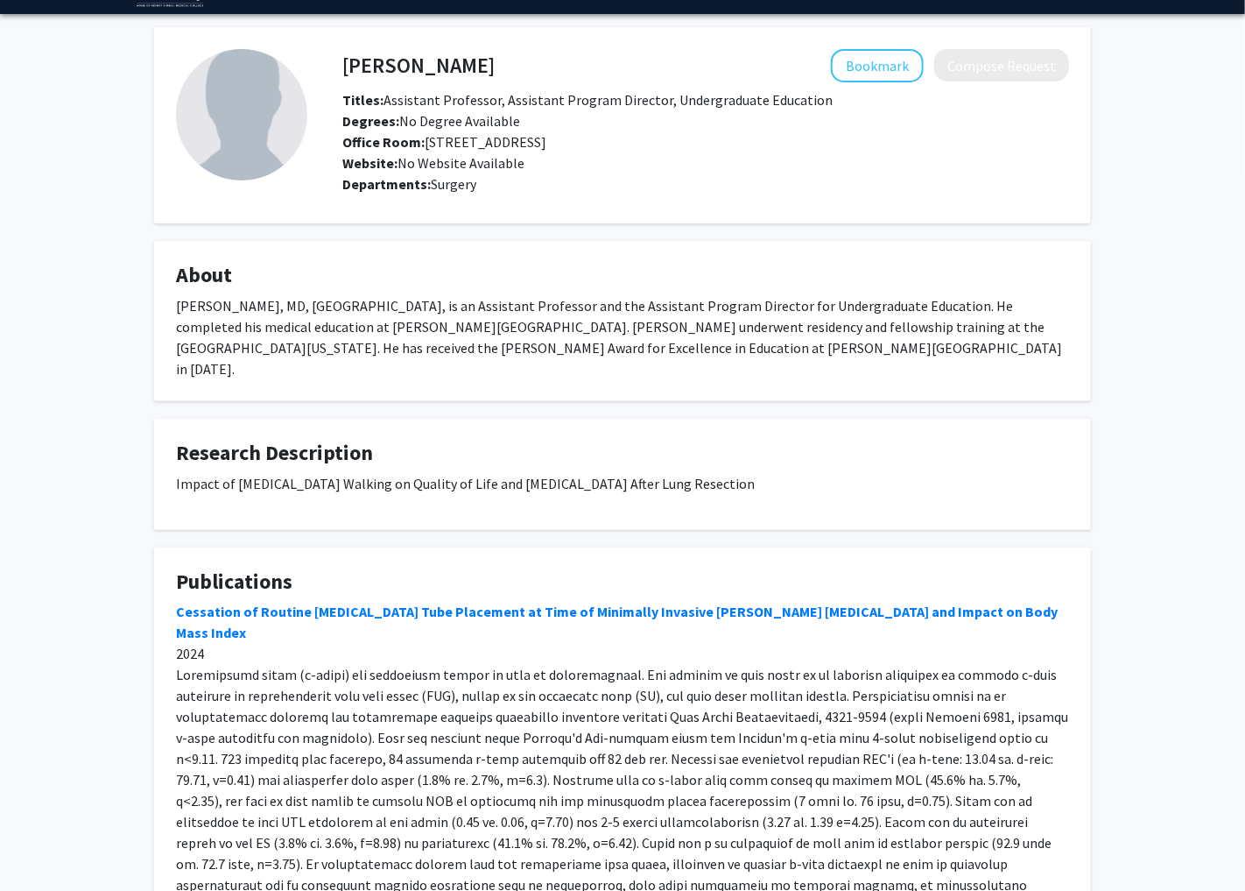
scroll to position [0, 0]
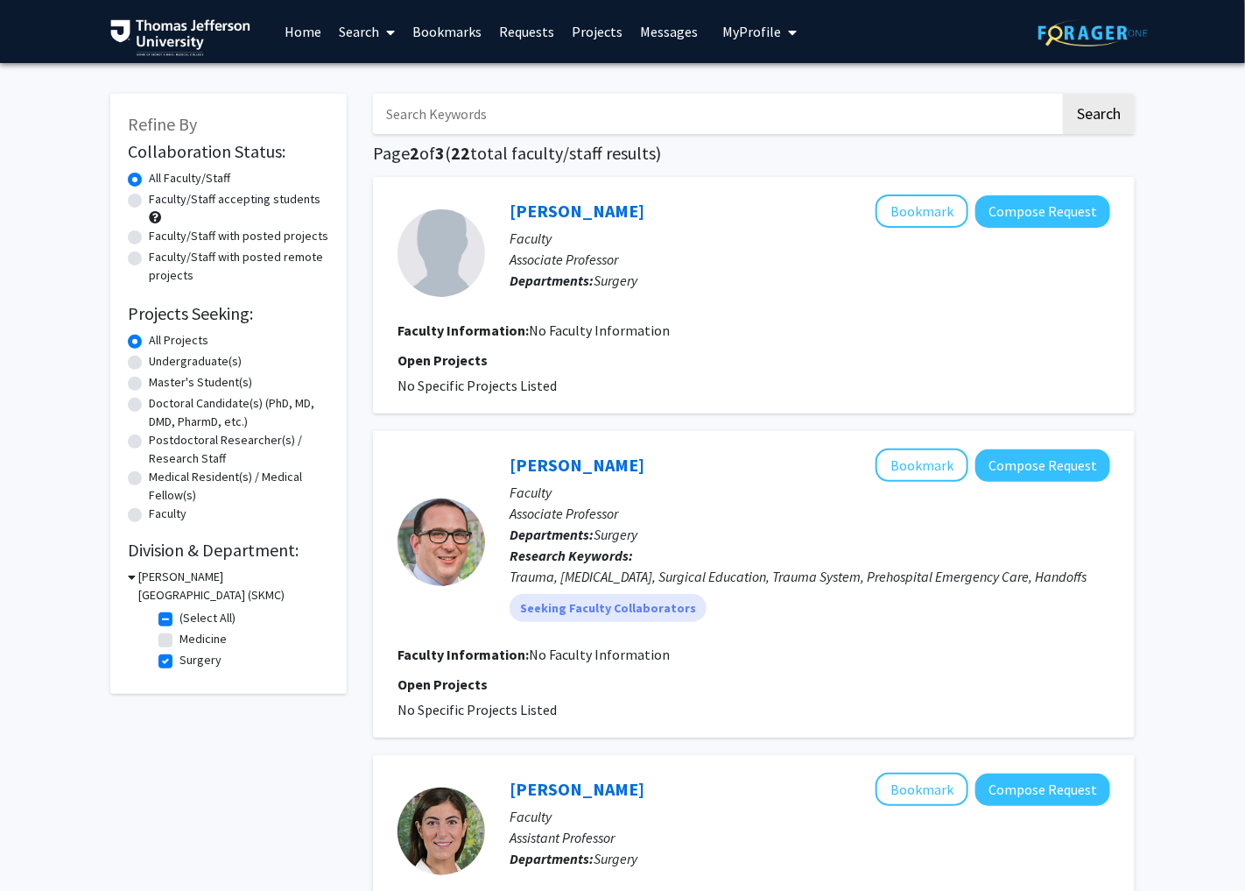
click at [487, 100] on input "Search Keywords" at bounding box center [716, 114] width 687 height 40
type input "[PERSON_NAME]"
click at [1063, 94] on button "Search" at bounding box center [1099, 114] width 72 height 40
checkbox input "false"
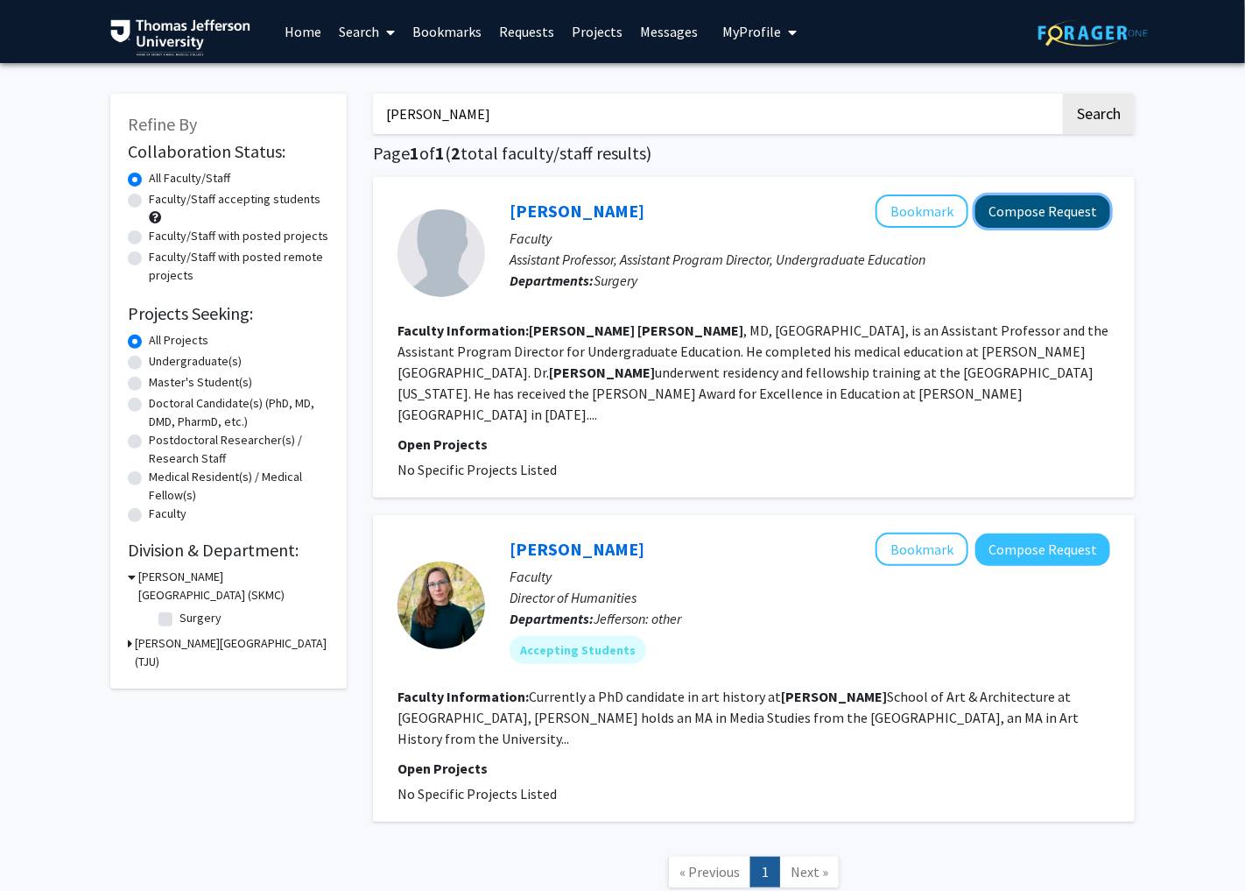
click at [1060, 210] on button "Compose Request" at bounding box center [1042, 211] width 135 height 32
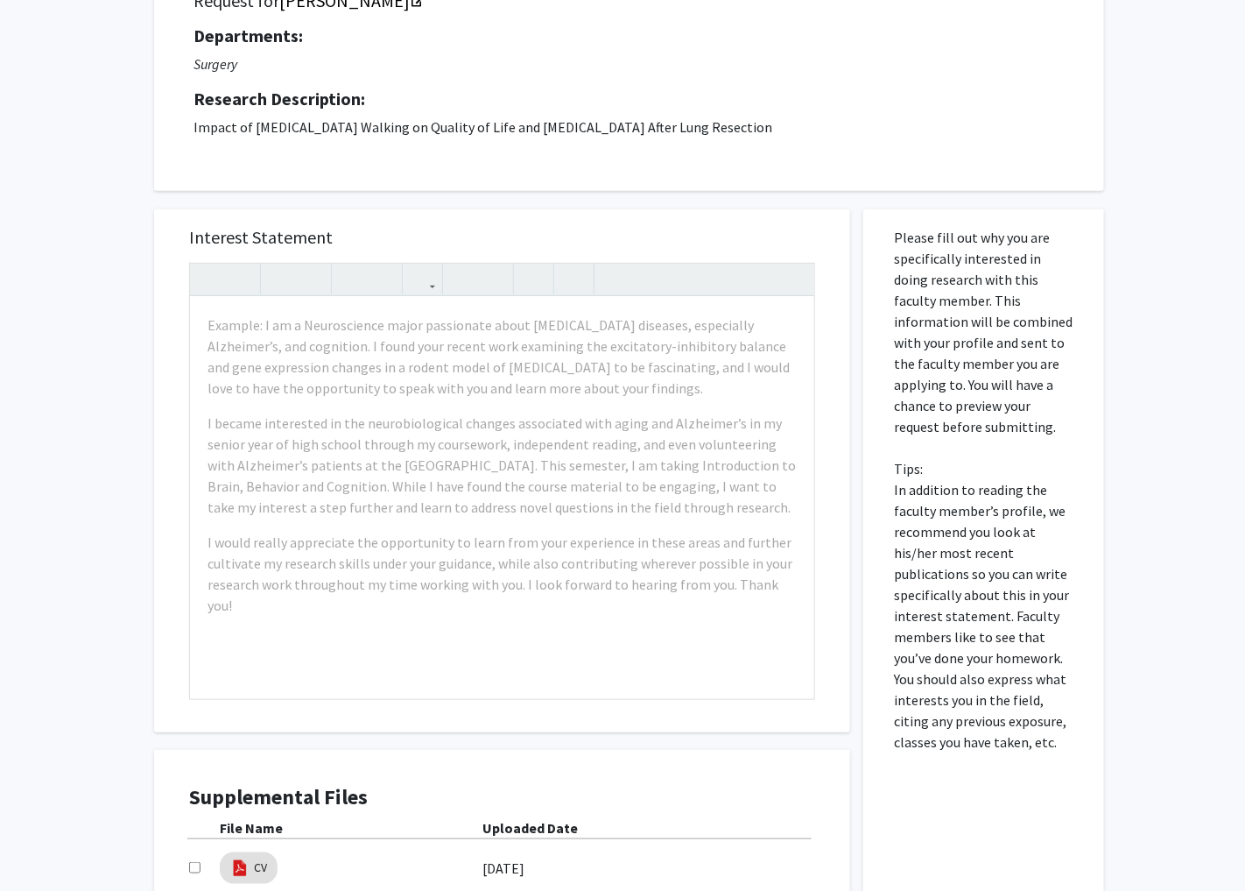
scroll to position [178, 0]
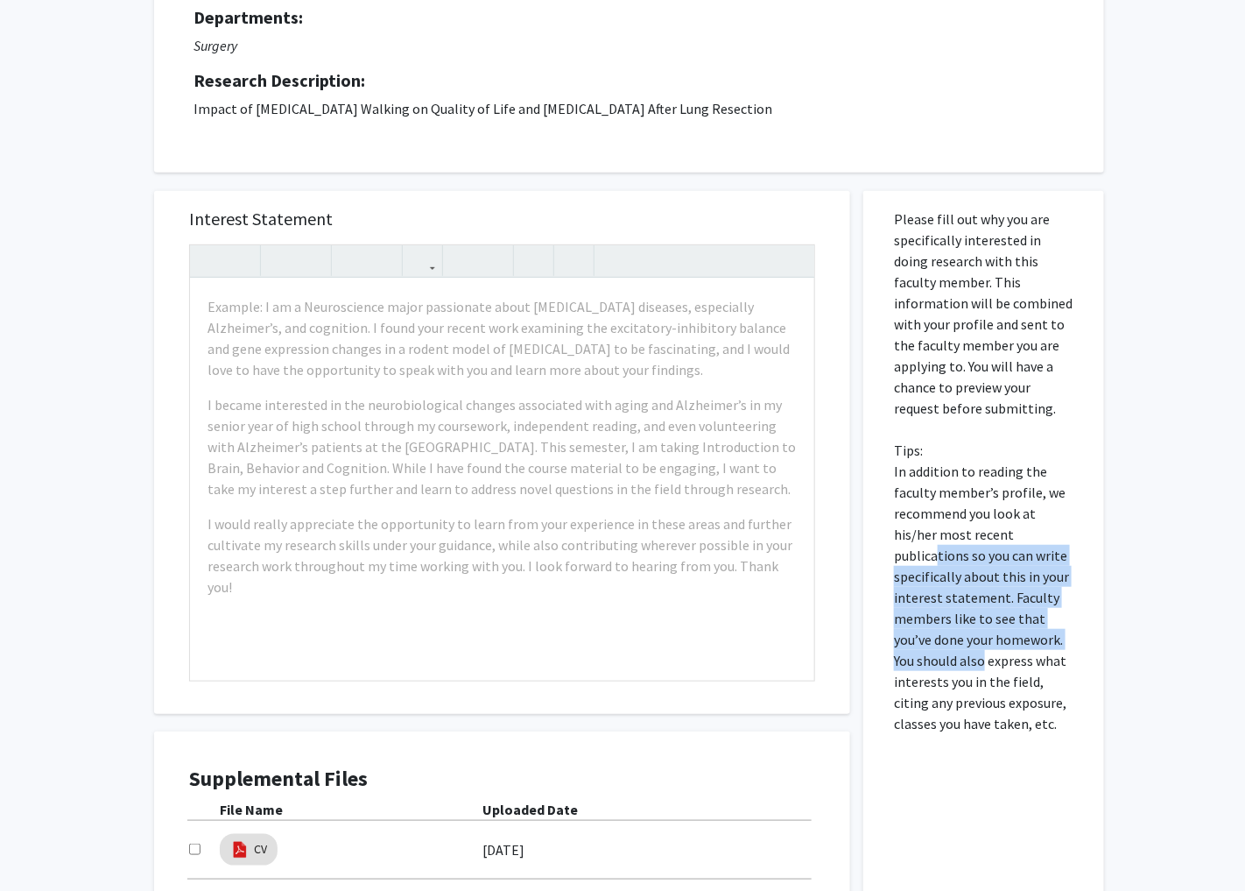
drag, startPoint x: 936, startPoint y: 564, endPoint x: 983, endPoint y: 662, distance: 108.9
click at [983, 662] on p "Please fill out why you are specifically interested in doing research with this…" at bounding box center [984, 470] width 180 height 525
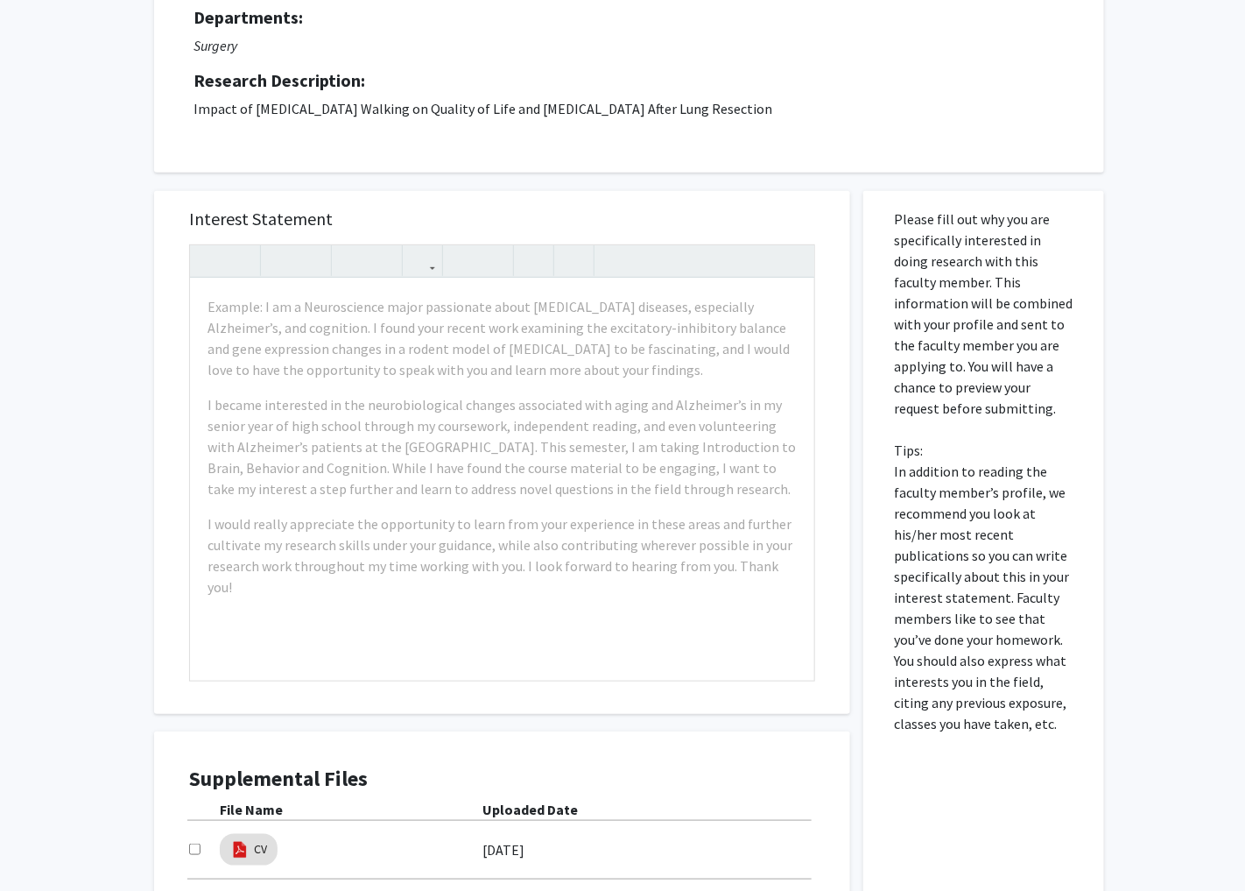
click at [985, 686] on p "Please fill out why you are specifically interested in doing research with this…" at bounding box center [984, 470] width 180 height 525
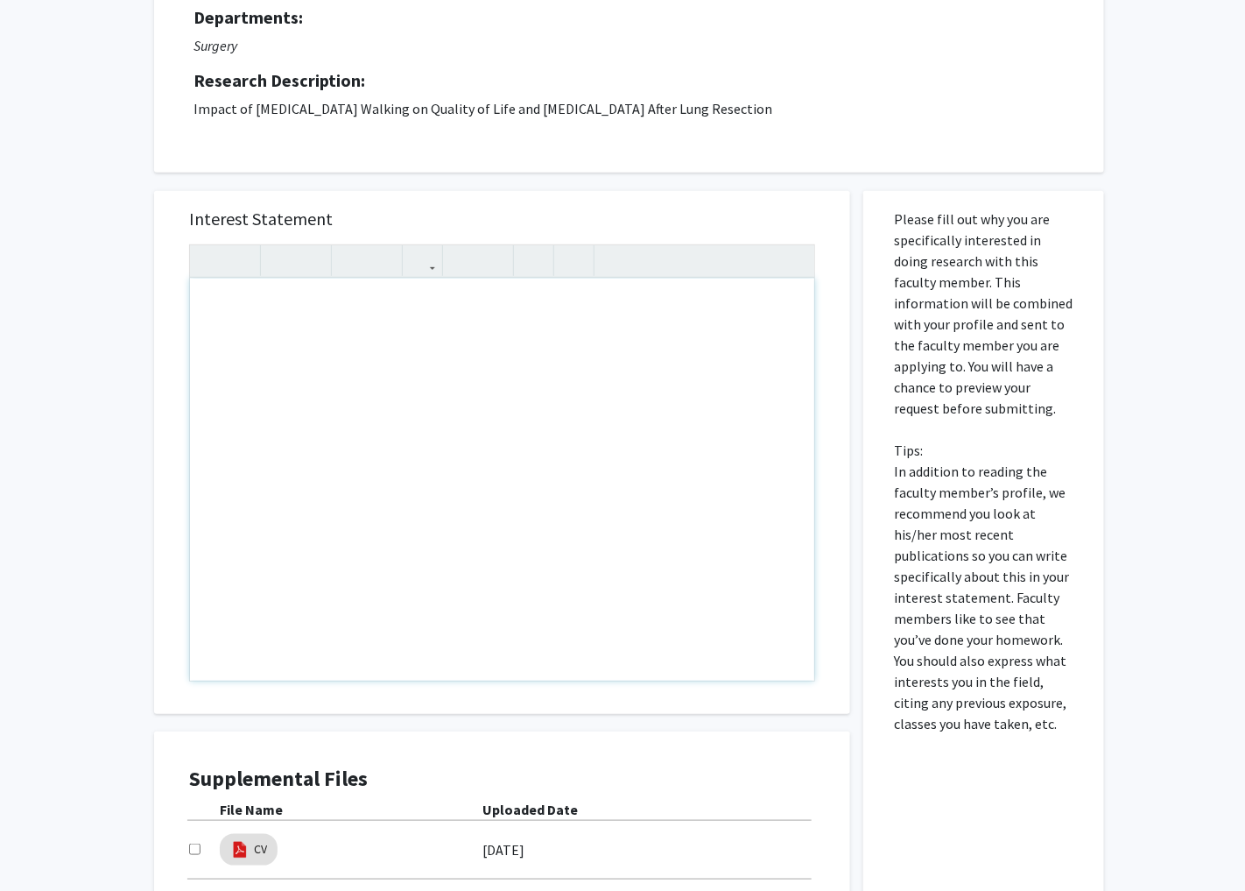
click at [486, 306] on div "Note to users with screen readers: Please press Alt+0 or Option+0 to deactivate…" at bounding box center [502, 479] width 624 height 402
paste div "Note to users with screen readers: Please press Alt+0 or Option+0 to deactivate…"
type textarea "<p>Dear Dr. Grenda, </p><p>My name is Shannon Dobres and I am a first-year medi…"
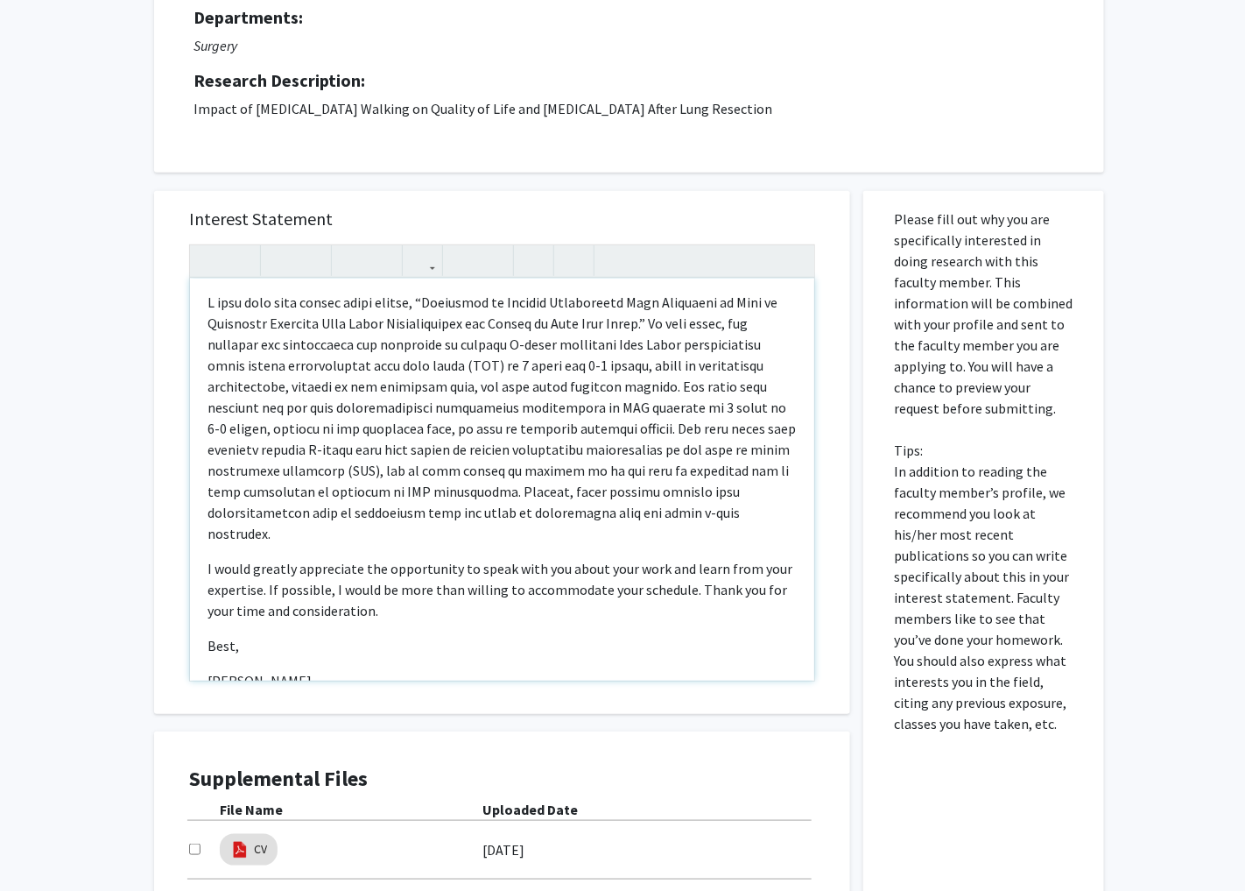
scroll to position [194, 0]
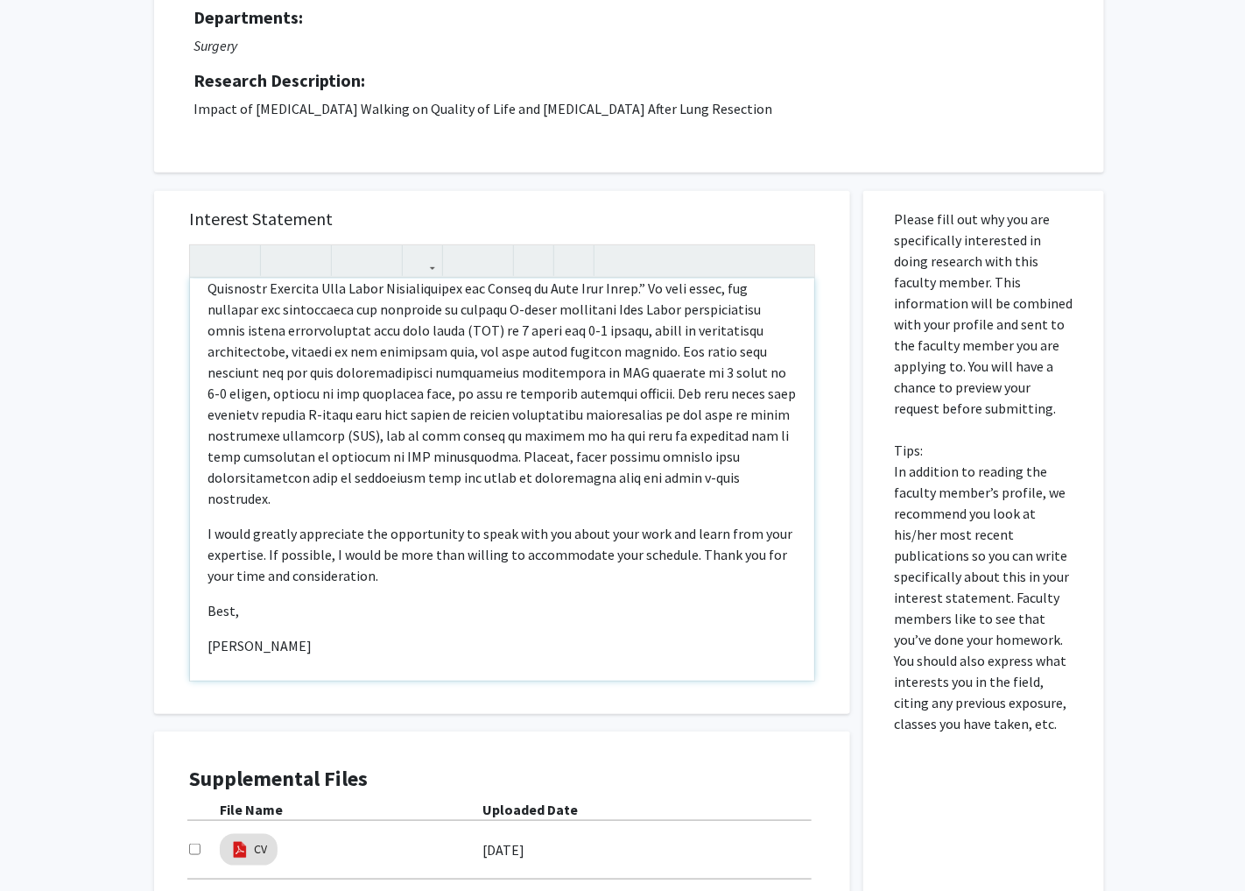
click at [398, 355] on p "Note to users with screen readers: Please press Alt+0 or Option+0 to deactivate…" at bounding box center [502, 383] width 589 height 252
click at [377, 346] on p "Note to users with screen readers: Please press Alt+0 or Option+0 to deactivate…" at bounding box center [502, 383] width 589 height 252
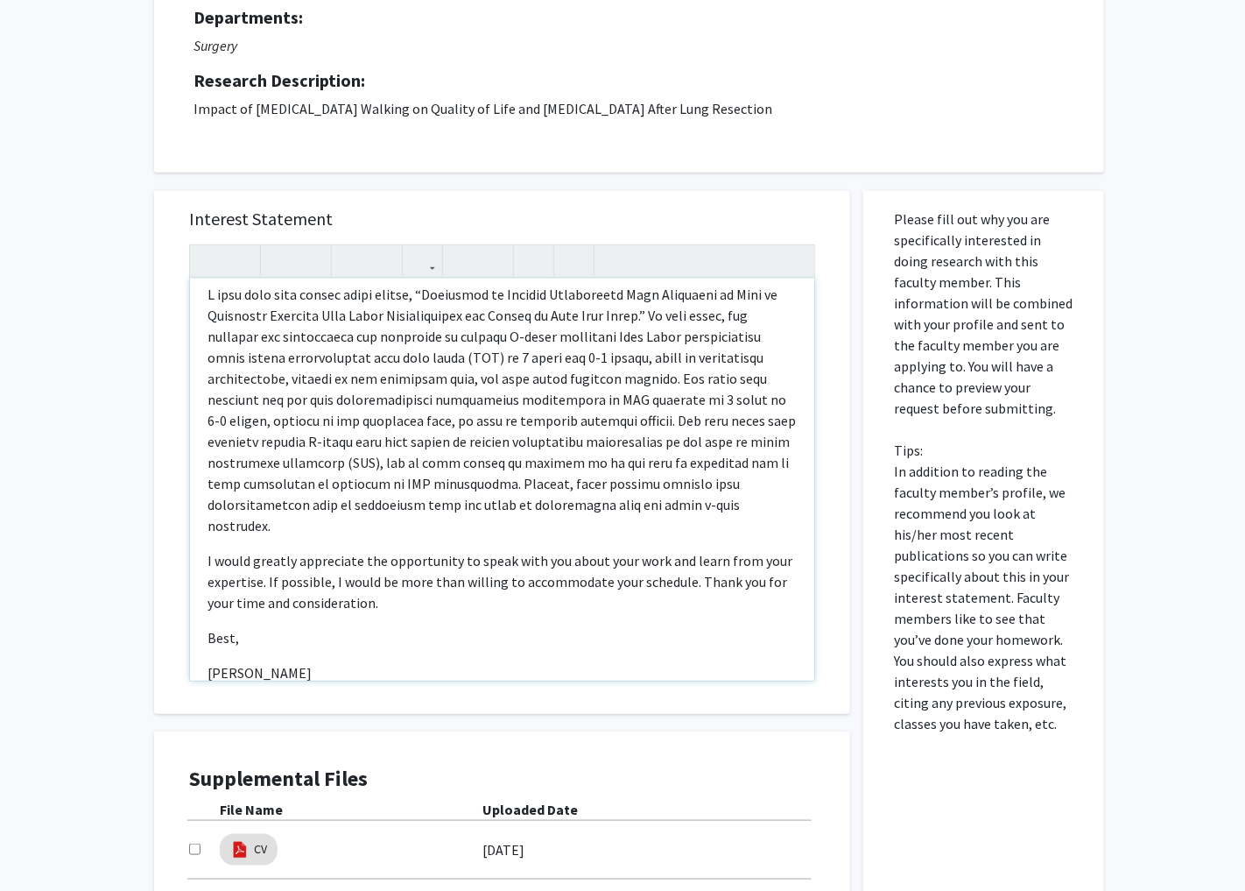
scroll to position [134, 0]
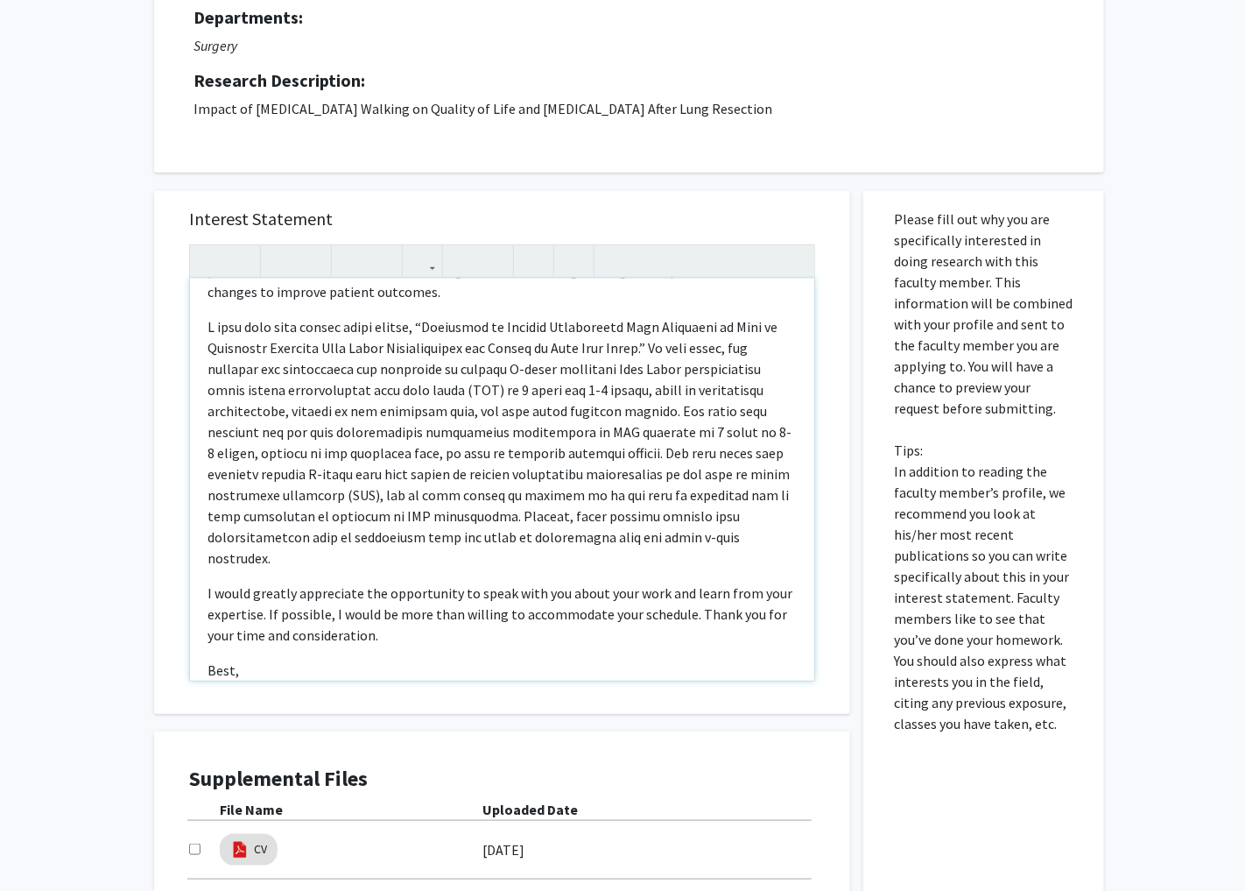
click at [651, 496] on p "Note to users with screen readers: Please press Alt+0 or Option+0 to deactivate…" at bounding box center [502, 442] width 589 height 252
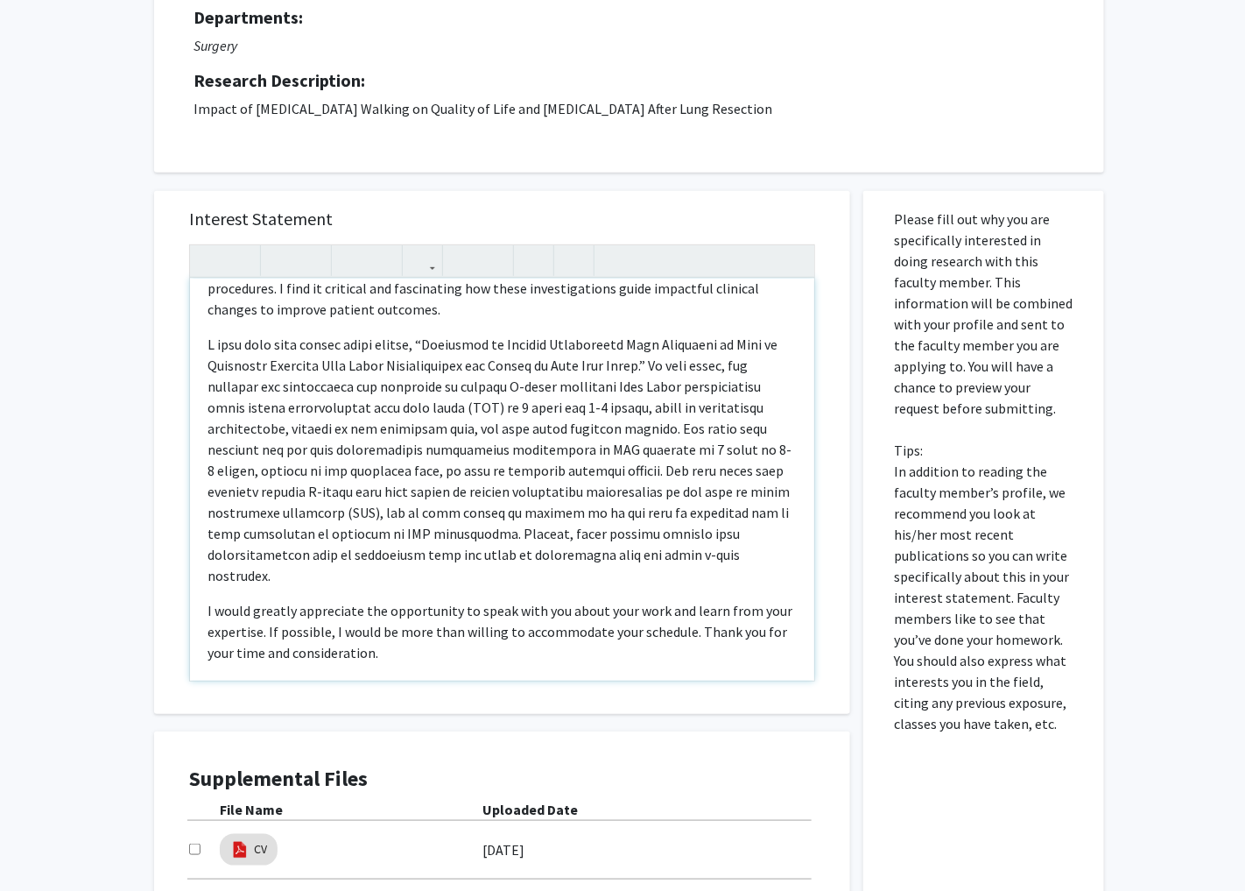
click at [721, 366] on p "Note to users with screen readers: Please press Alt+0 or Option+0 to deactivate…" at bounding box center [502, 460] width 589 height 252
click at [448, 346] on p "Note to users with screen readers: Please press Alt+0 or Option+0 to deactivate…" at bounding box center [502, 460] width 589 height 252
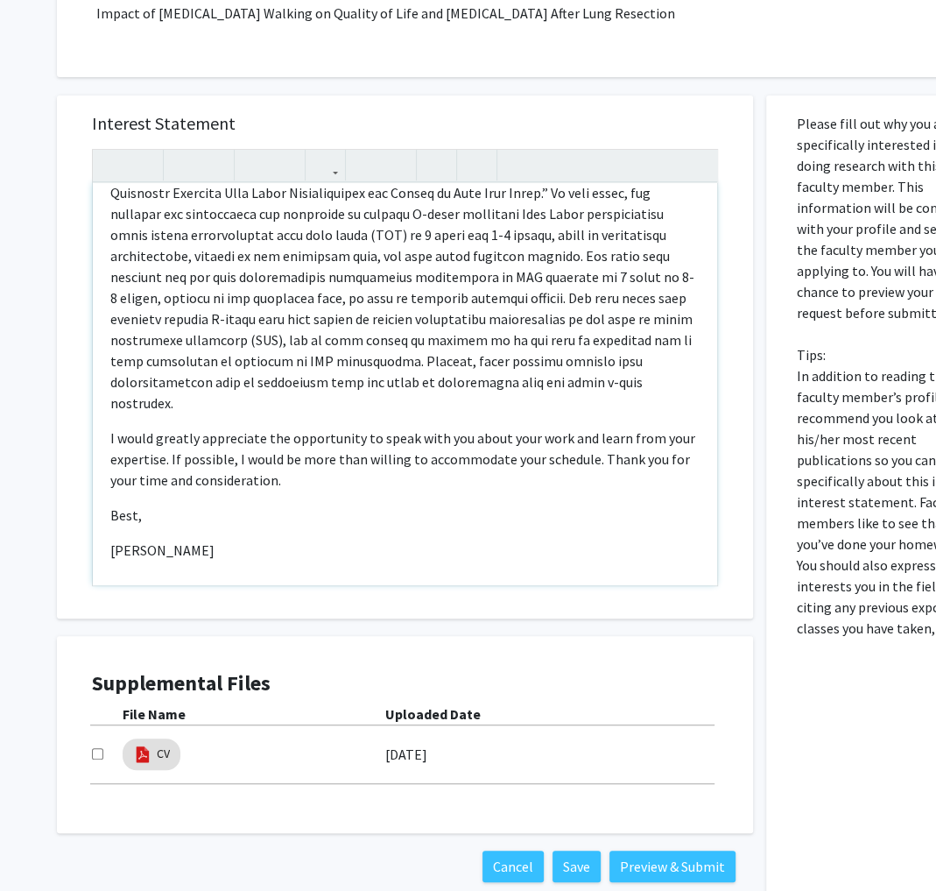
scroll to position [281, 0]
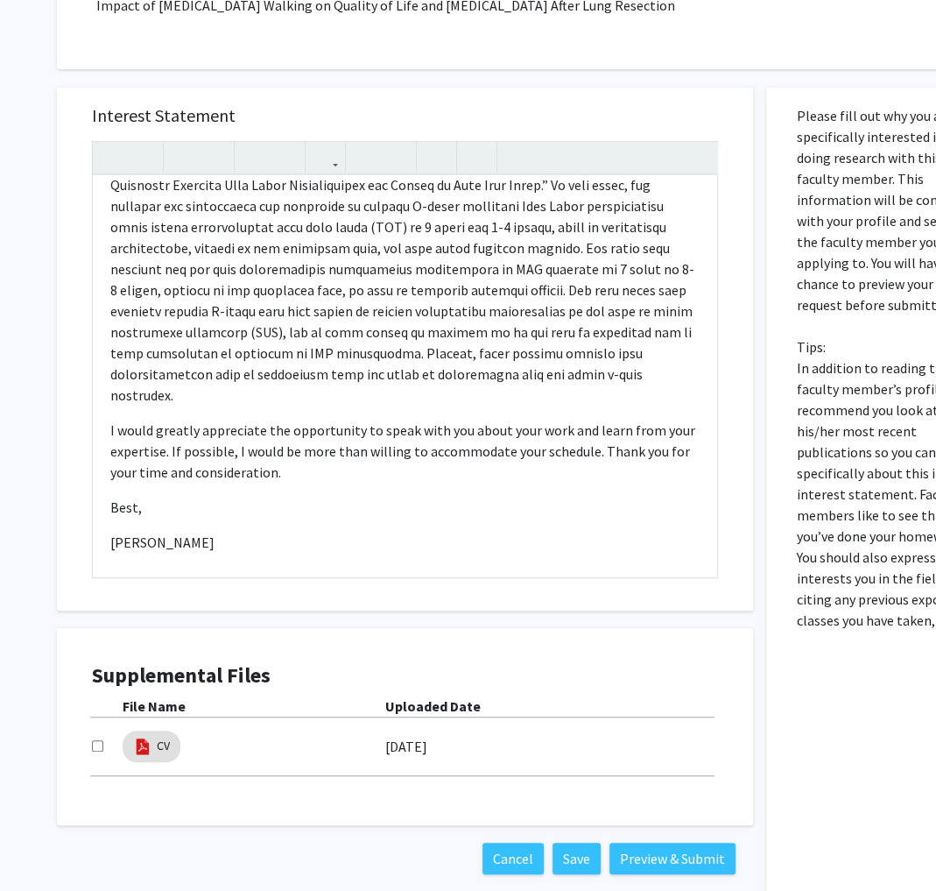
click at [98, 743] on input "checkbox" at bounding box center [97, 745] width 11 height 11
checkbox input "true"
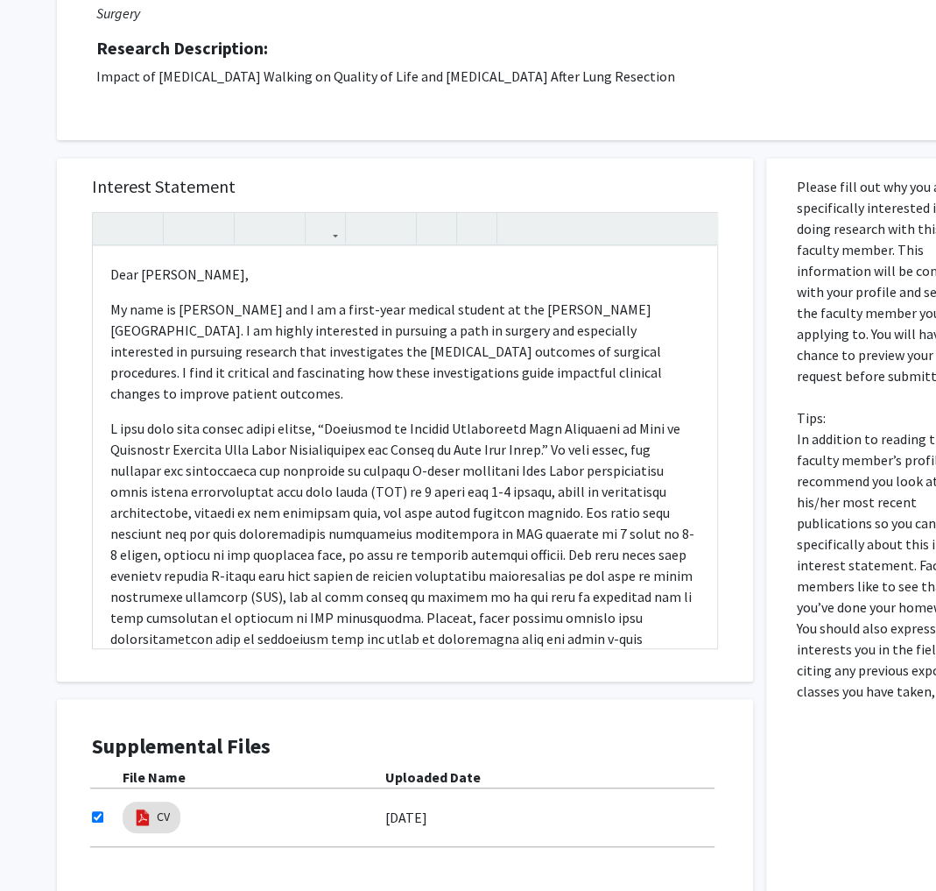
scroll to position [219, 0]
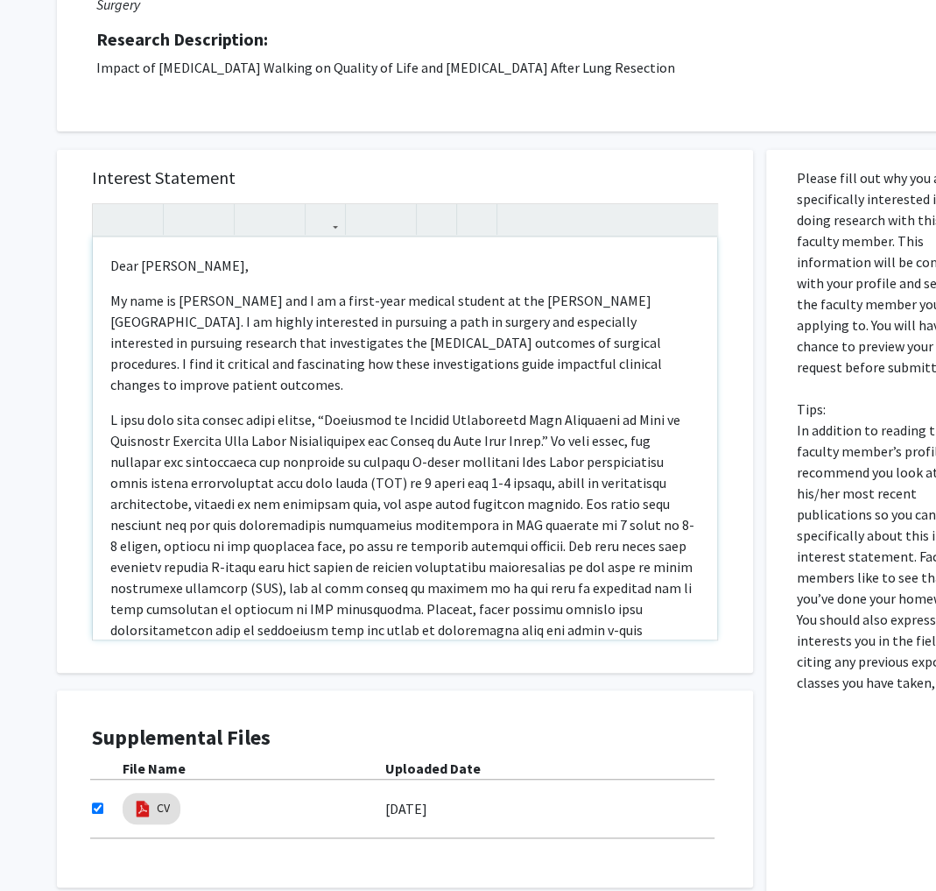
click at [600, 409] on p "Note to users with screen readers: Please press Alt+0 or Option+0 to deactivate…" at bounding box center [404, 535] width 589 height 252
click at [694, 360] on p "My name is Shannon Dobres and I am a first-year medical student at the Sidney K…" at bounding box center [404, 342] width 589 height 105
click at [559, 342] on p "My name is Shannon Dobres and I am a first-year medical student at the Sidney K…" at bounding box center [404, 342] width 589 height 105
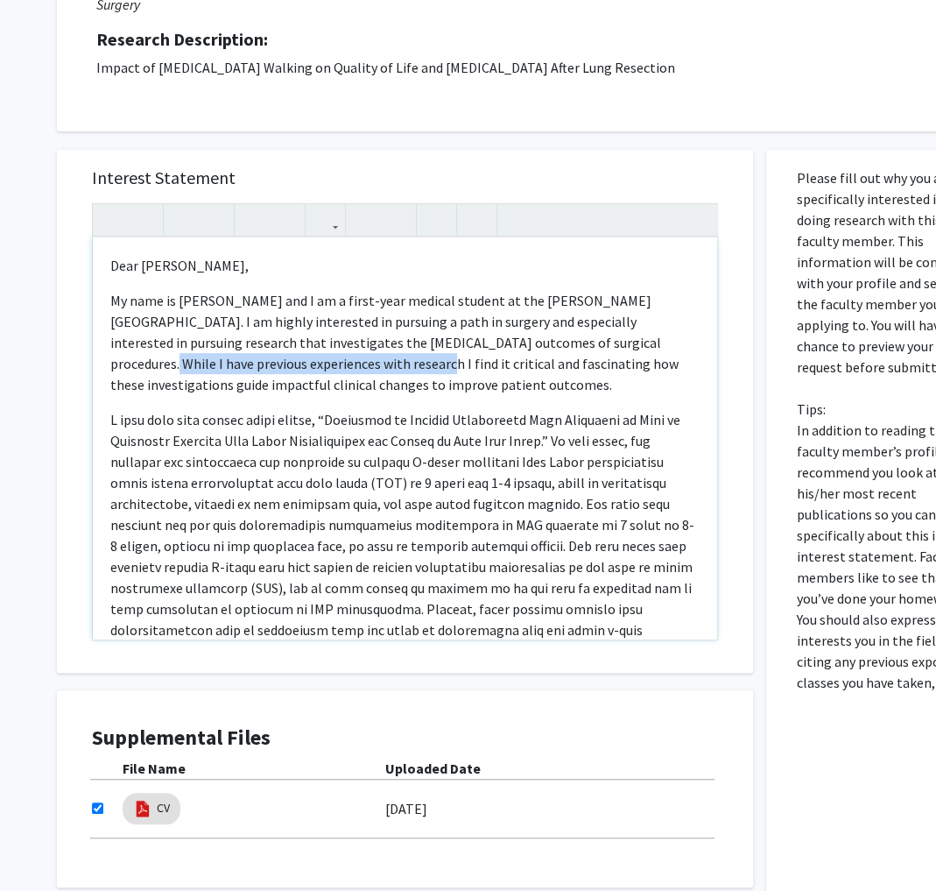
drag, startPoint x: 260, startPoint y: 365, endPoint x: 560, endPoint y: 347, distance: 300.9
click at [560, 347] on p "My name is Shannon Dobres and I am a first-year medical student at the Sidney K…" at bounding box center [404, 342] width 589 height 105
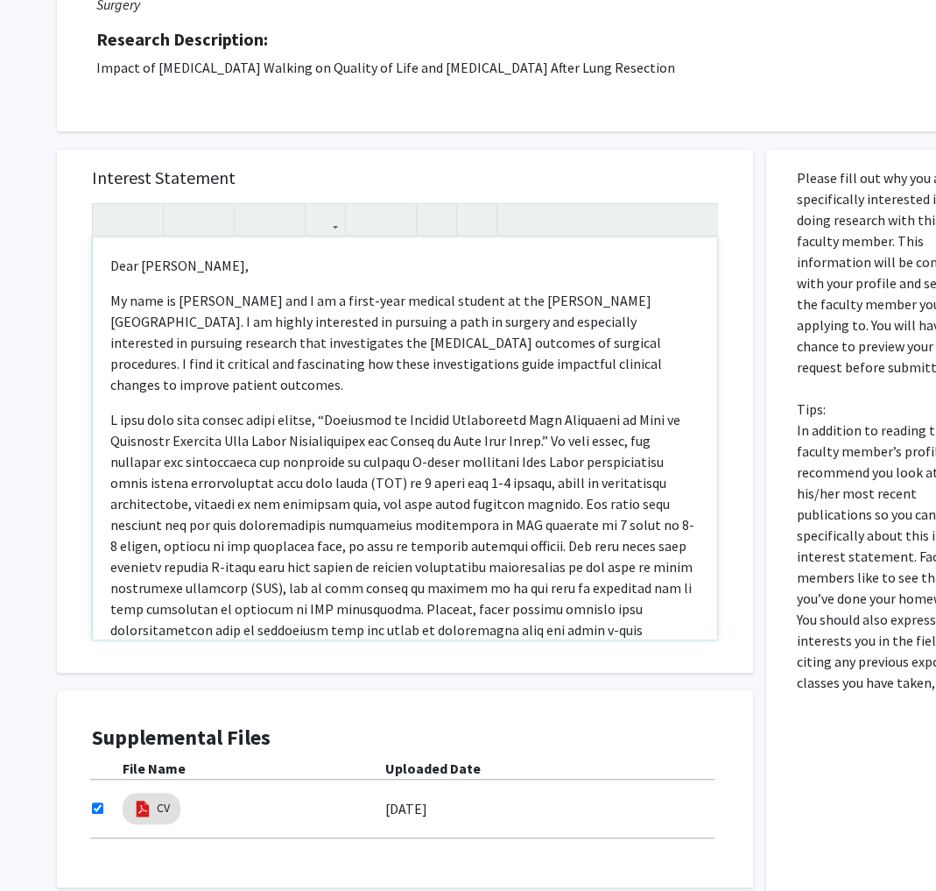
click at [489, 436] on p "Note to users with screen readers: Please press Alt+0 or Option+0 to deactivate…" at bounding box center [404, 535] width 589 height 252
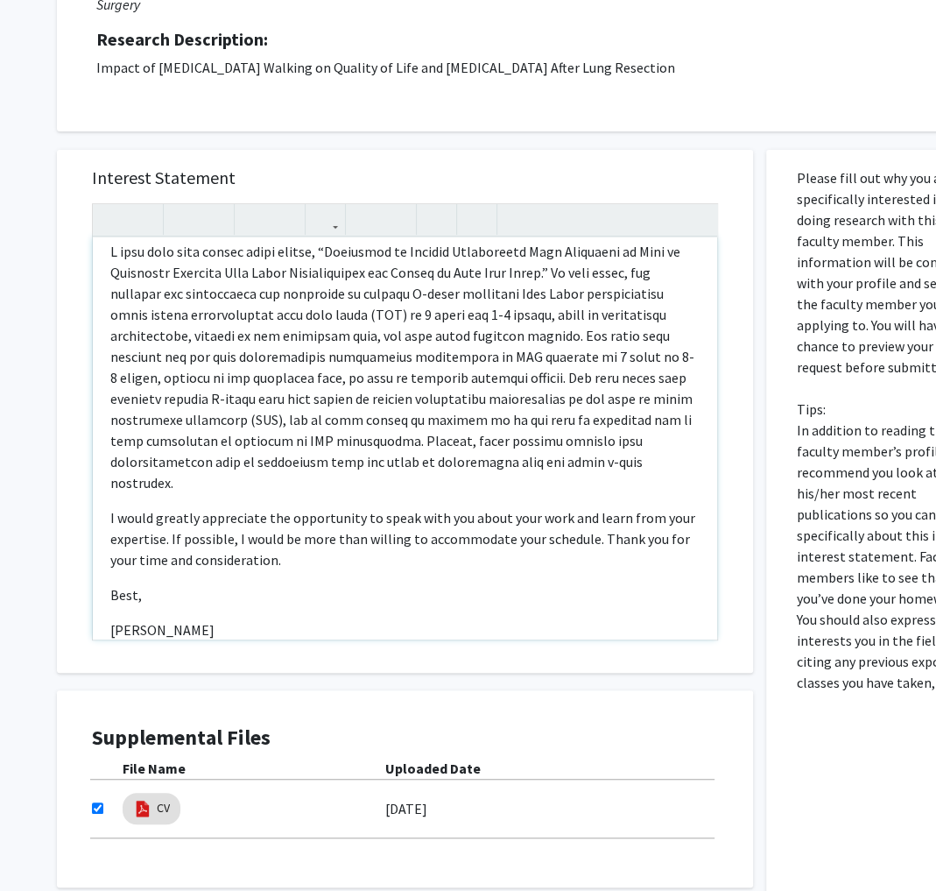
scroll to position [188, 0]
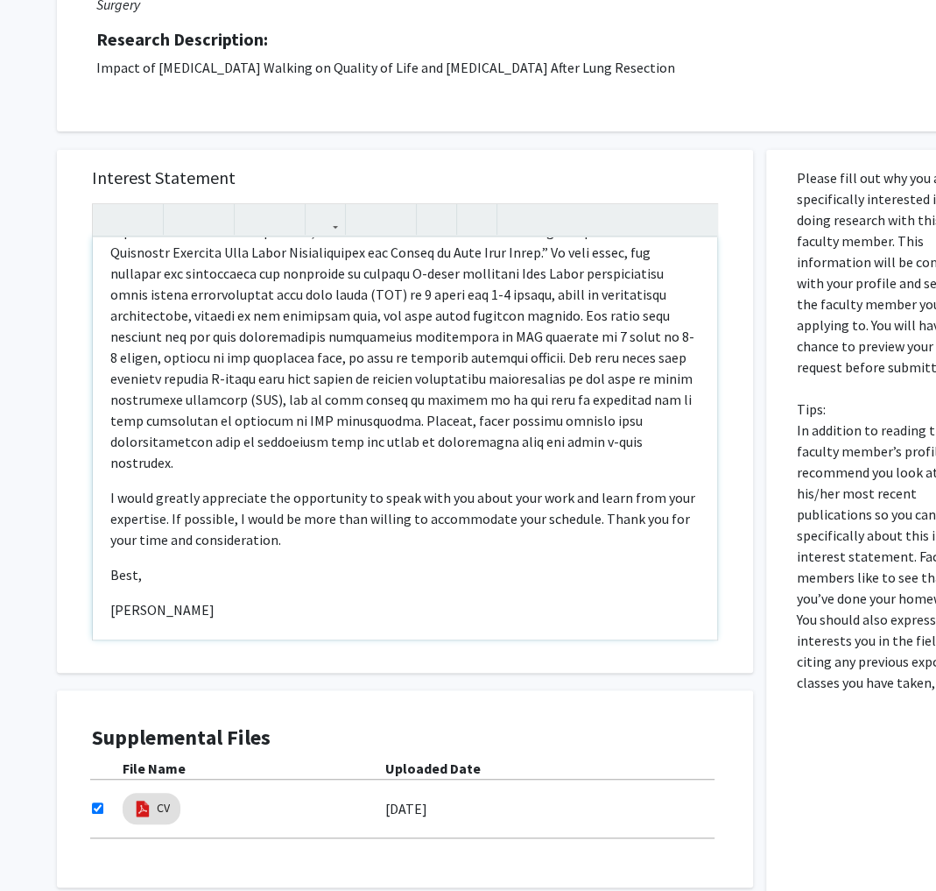
click at [324, 487] on p "I would greatly appreciate the opportunity to speak with you about your work an…" at bounding box center [404, 518] width 589 height 63
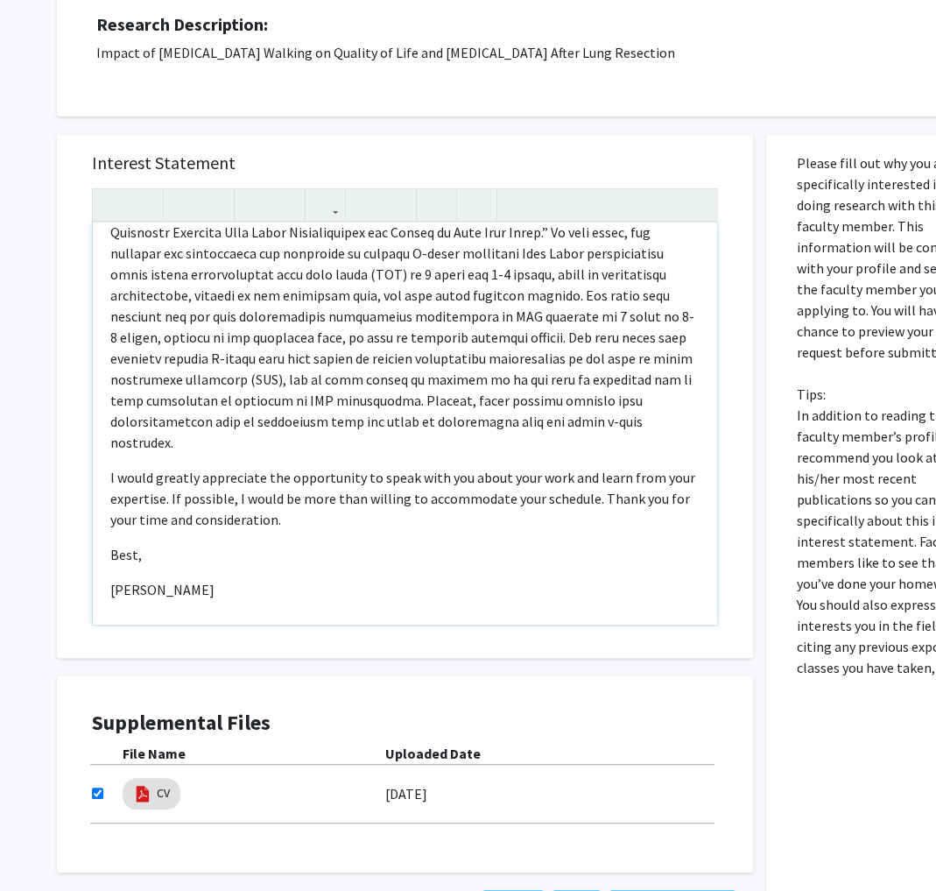
scroll to position [236, 0]
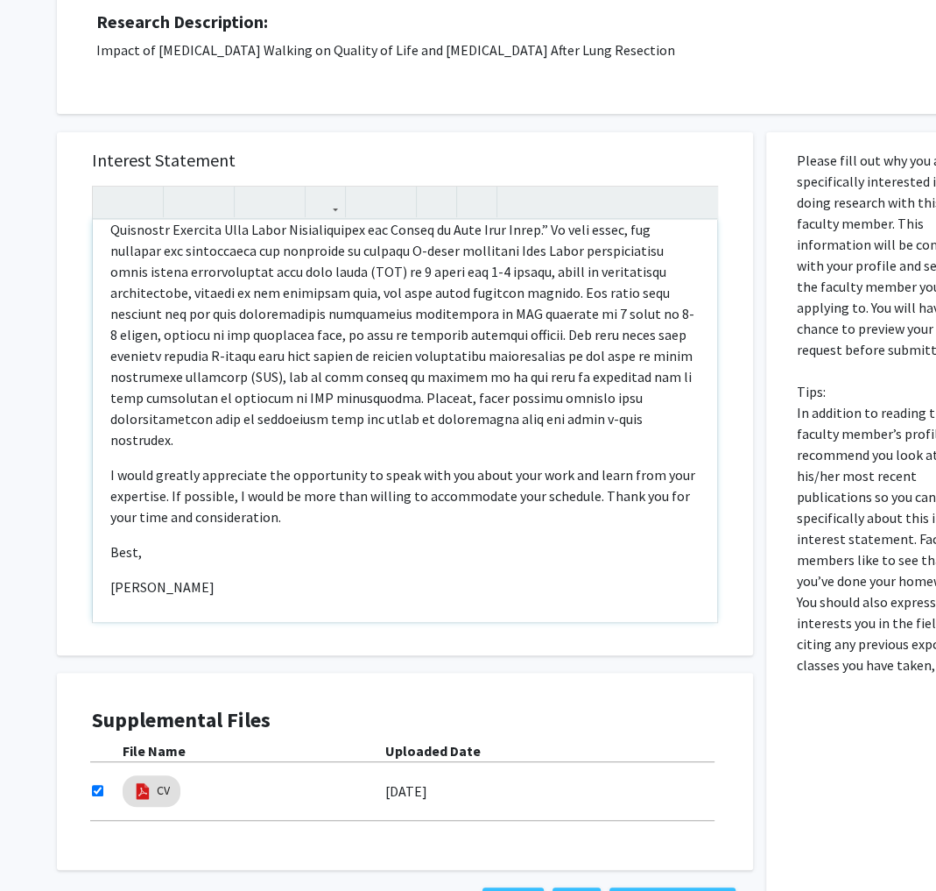
click at [325, 478] on p "I would greatly appreciate the opportunity to speak with you about your work an…" at bounding box center [404, 495] width 589 height 63
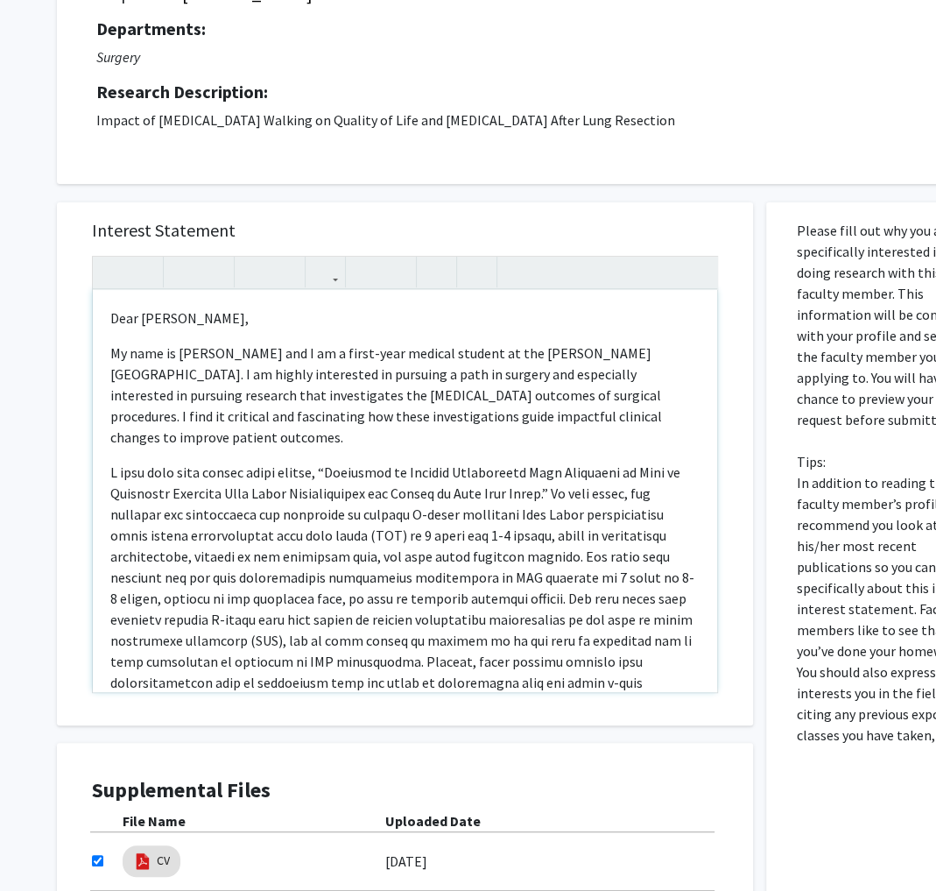
scroll to position [305, 0]
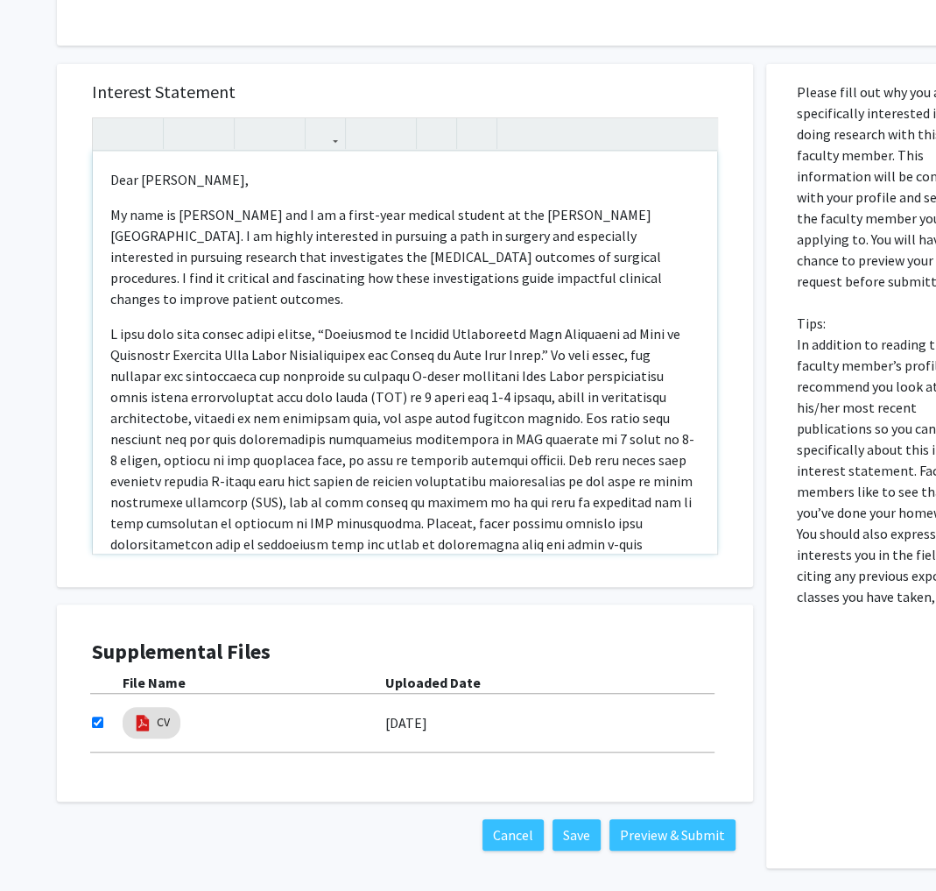
click at [331, 248] on p "My name is Shannon Dobres and I am a first-year medical student at the Sidney K…" at bounding box center [404, 256] width 589 height 105
click at [331, 254] on p "My name is Shannon Dobres and I am a first-year medical student at the Sidney K…" at bounding box center [404, 256] width 589 height 105
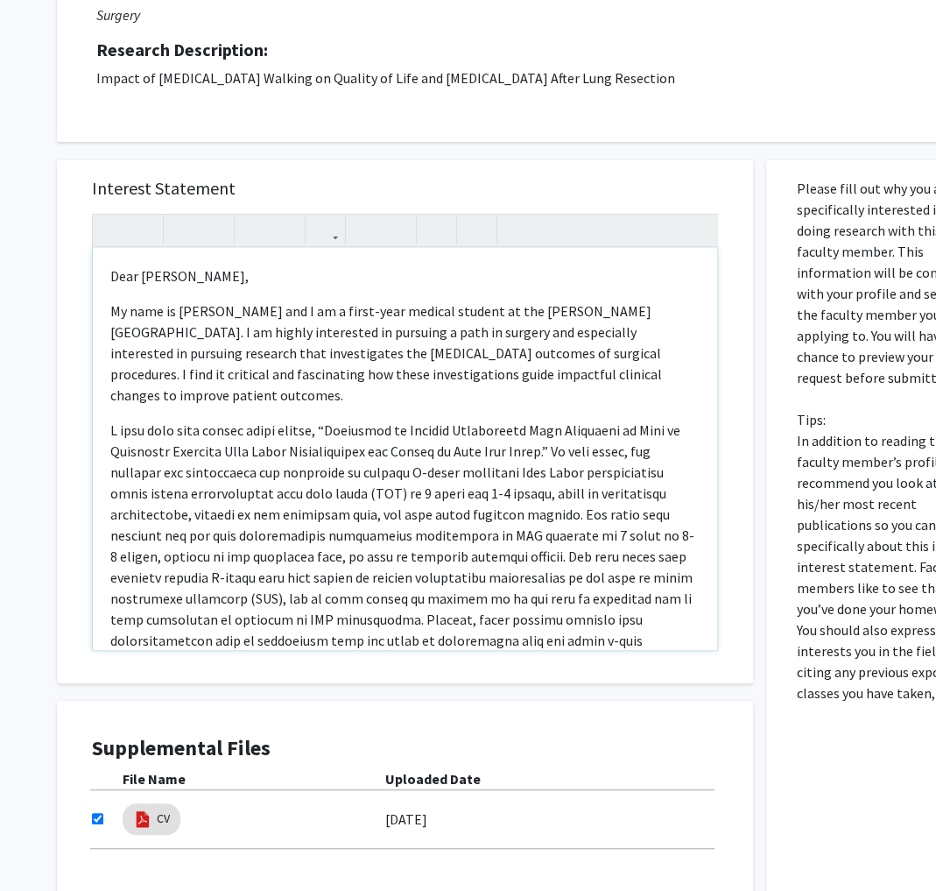
click at [369, 342] on p "My name is Shannon Dobres and I am a first-year medical student at the Sidney K…" at bounding box center [404, 352] width 589 height 105
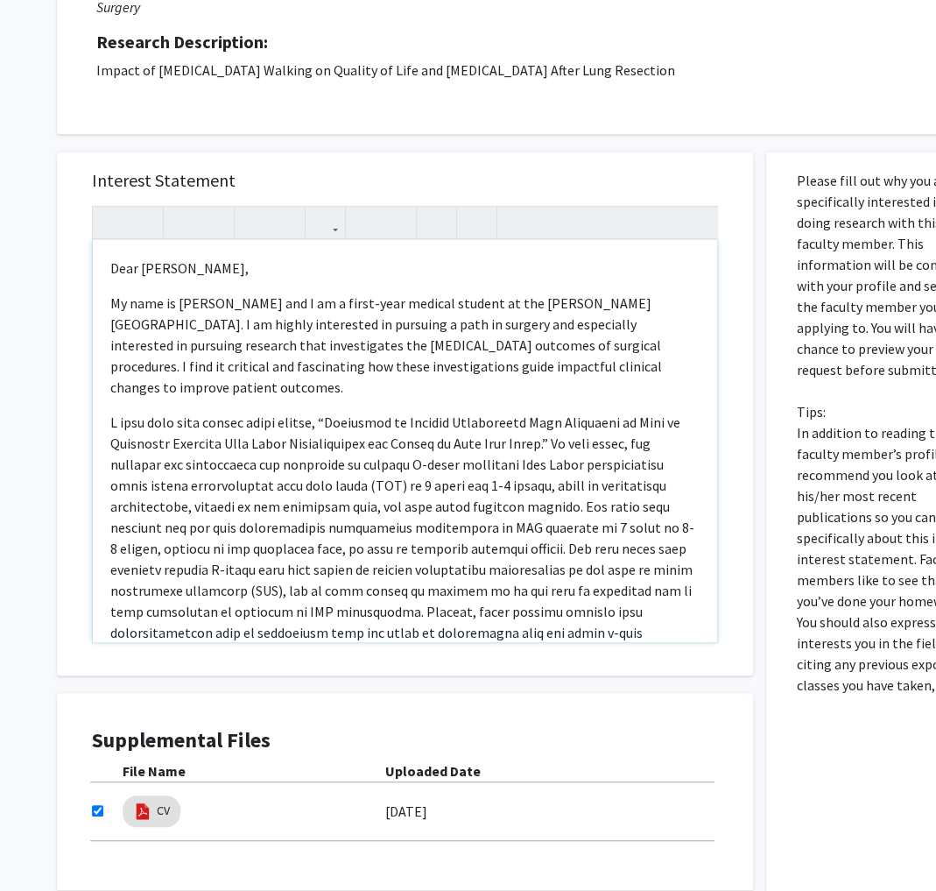
scroll to position [372, 0]
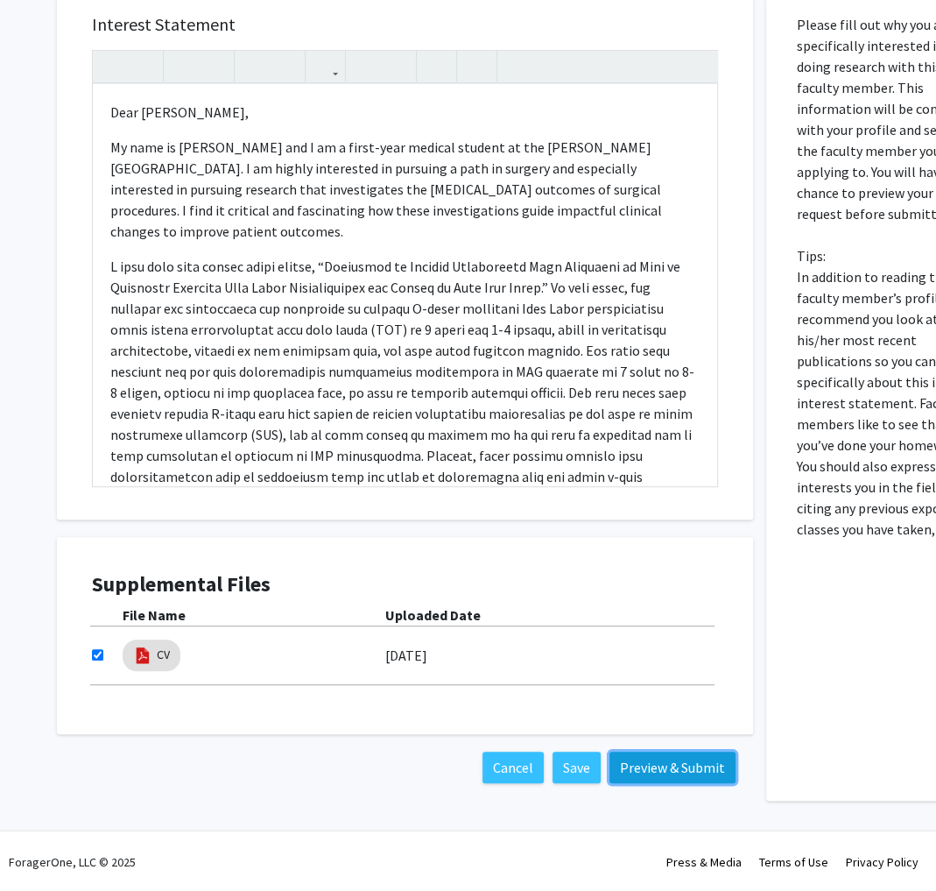
click at [664, 767] on button "Preview & Submit" at bounding box center [672, 767] width 126 height 32
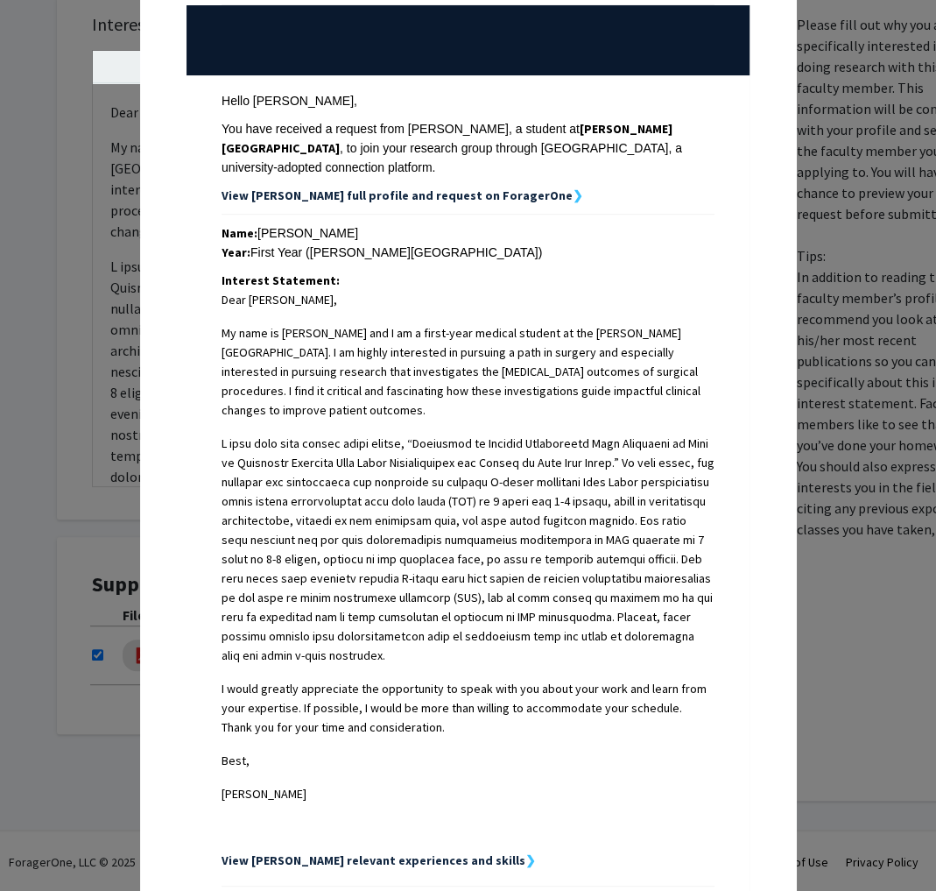
scroll to position [449, 0]
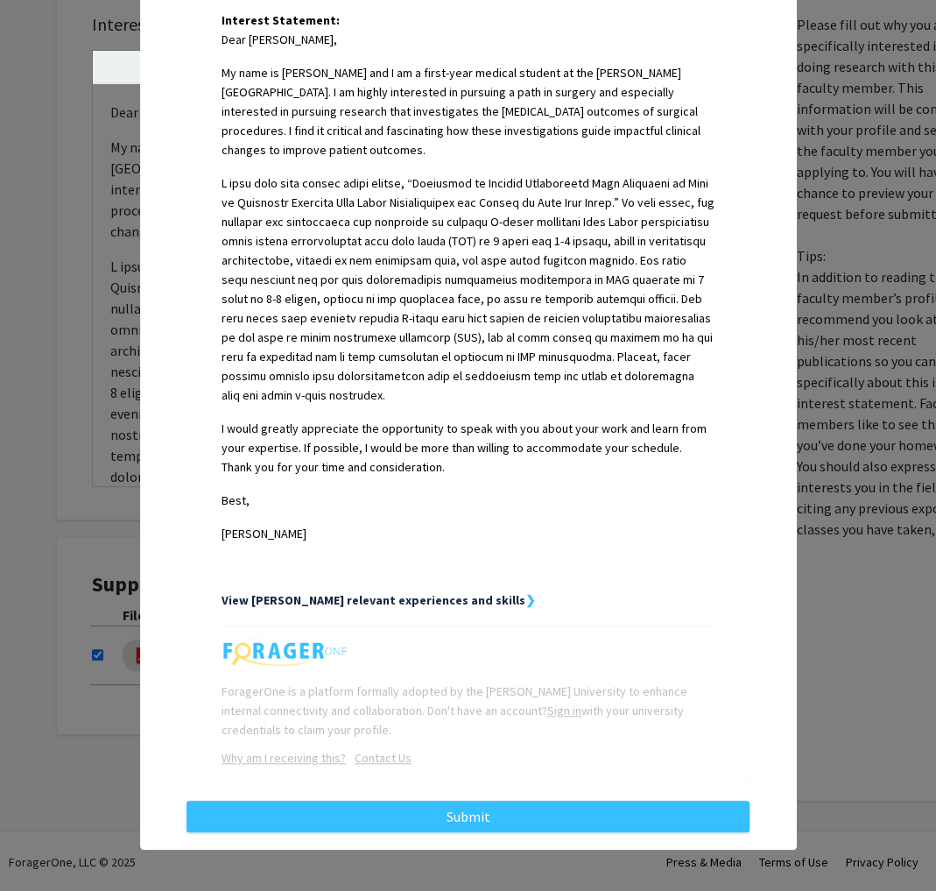
click at [412, 592] on strong "View [PERSON_NAME] relevant experiences and skills" at bounding box center [374, 600] width 304 height 16
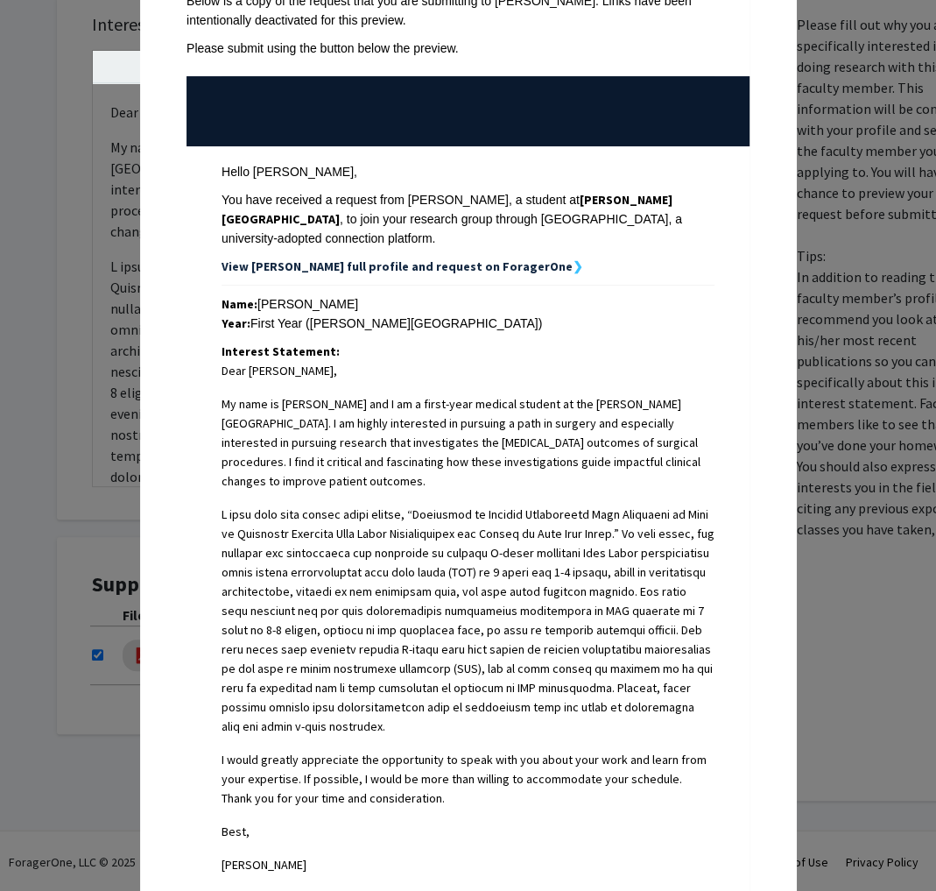
scroll to position [0, 0]
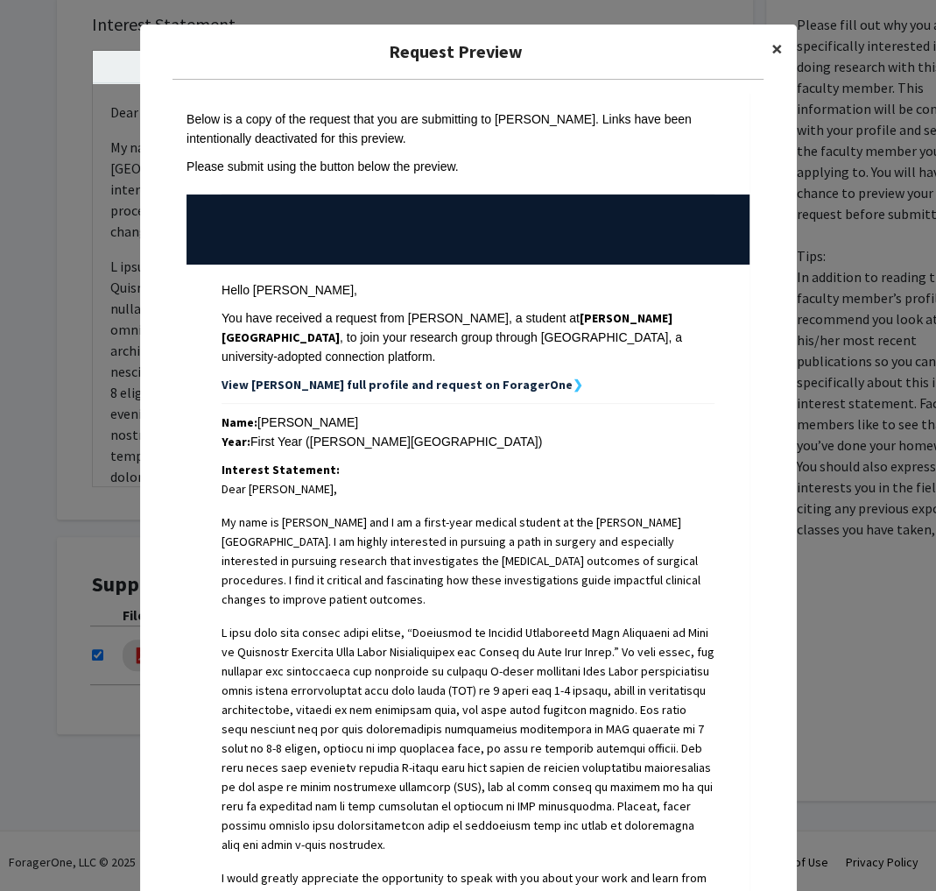
click at [778, 50] on span "×" at bounding box center [776, 48] width 11 height 27
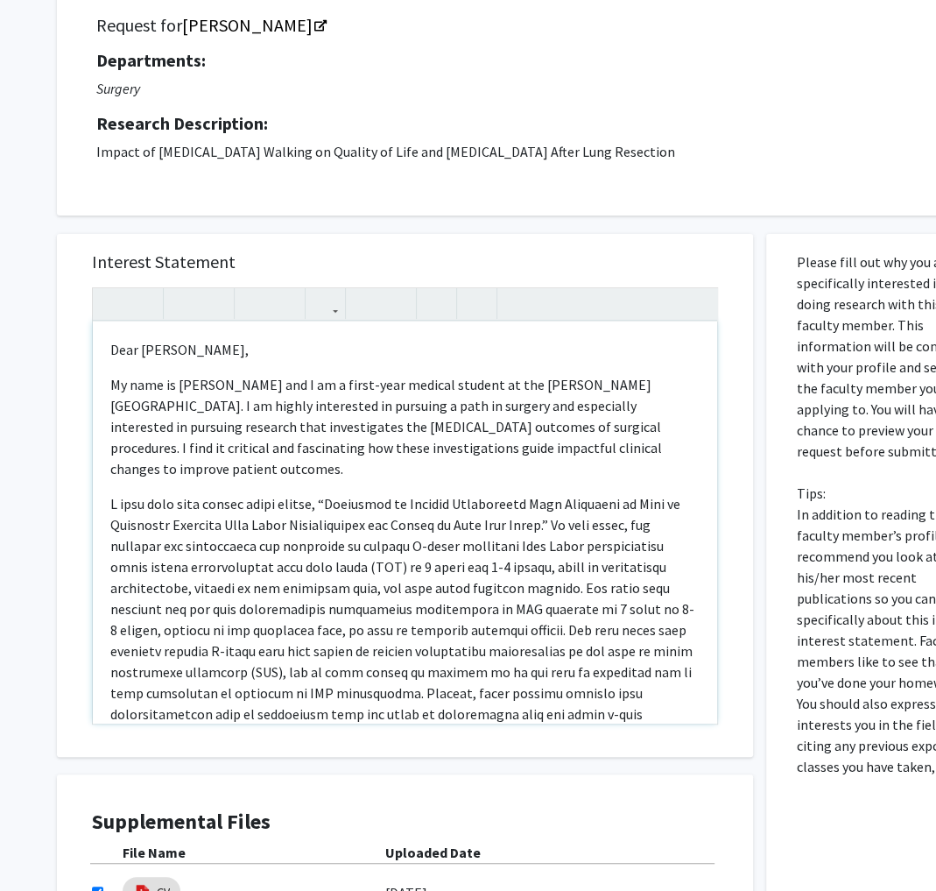
drag, startPoint x: 221, startPoint y: 652, endPoint x: 74, endPoint y: 284, distance: 396.9
click at [74, 284] on div "Interest Statement Dear Dr. Grenda, My name is Shannon Dobres and I am a first…" at bounding box center [405, 495] width 696 height 523
click at [198, 469] on p "My name is Shannon Dobres and I am a first-year medical student at the Sidney K…" at bounding box center [404, 426] width 589 height 105
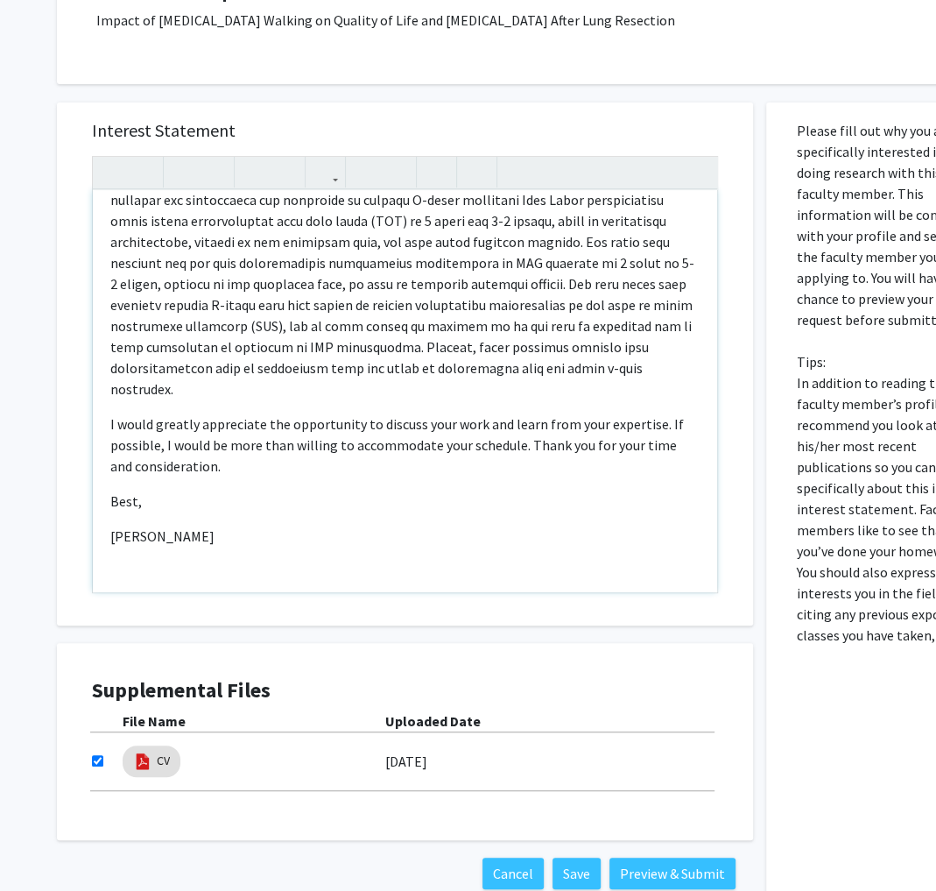
scroll to position [372, 0]
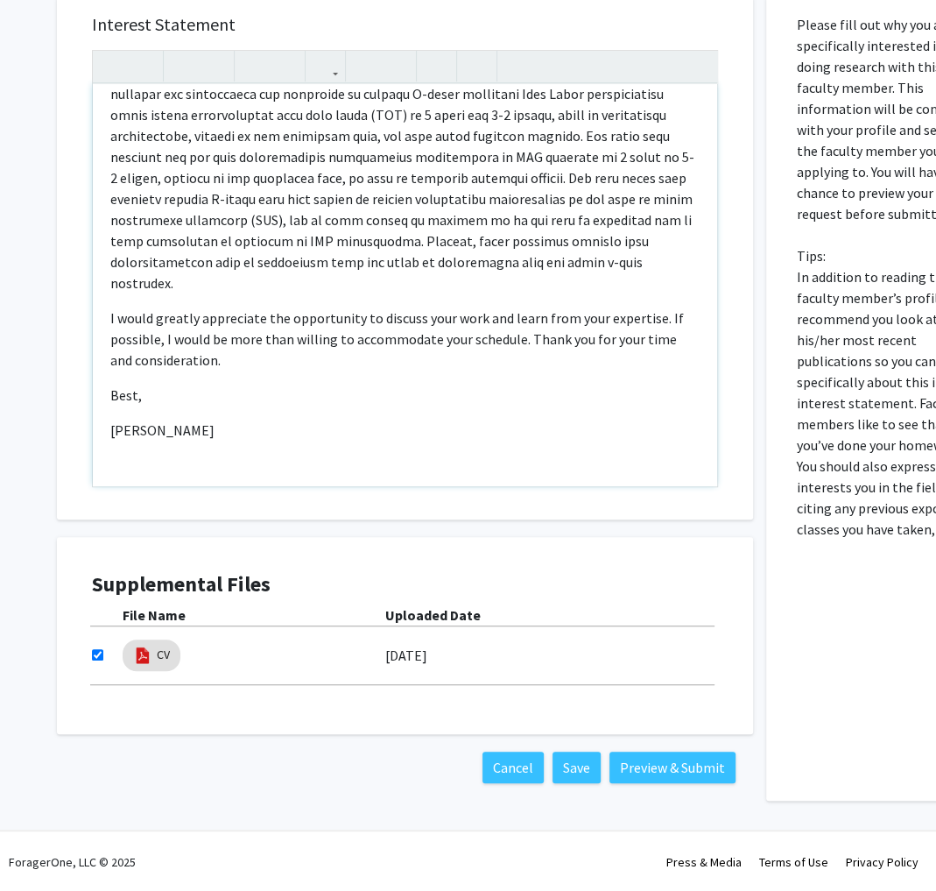
click at [171, 461] on div "Dear Dr. Grenda, My name is Shannon Dobres and I am a first-year medical stude…" at bounding box center [405, 285] width 624 height 402
type textarea "<p>Dear Dr. Grenda, </p><p>My name is Shannon Dobres and I am a first-year medi…"
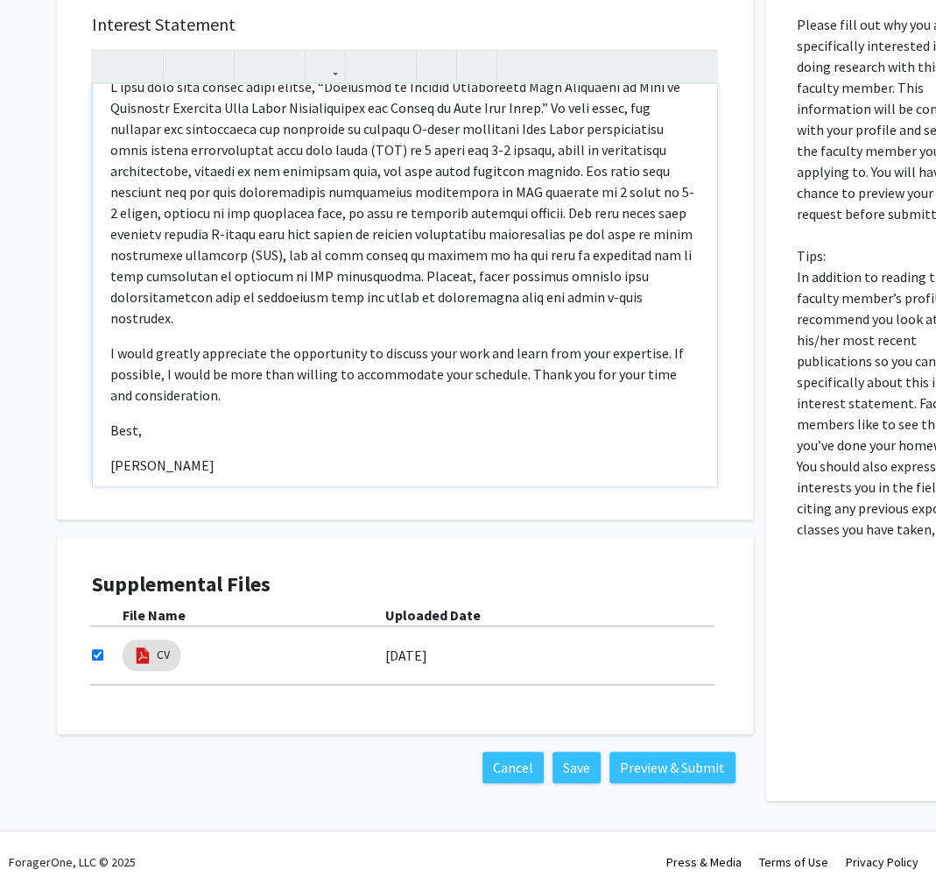
scroll to position [141, 0]
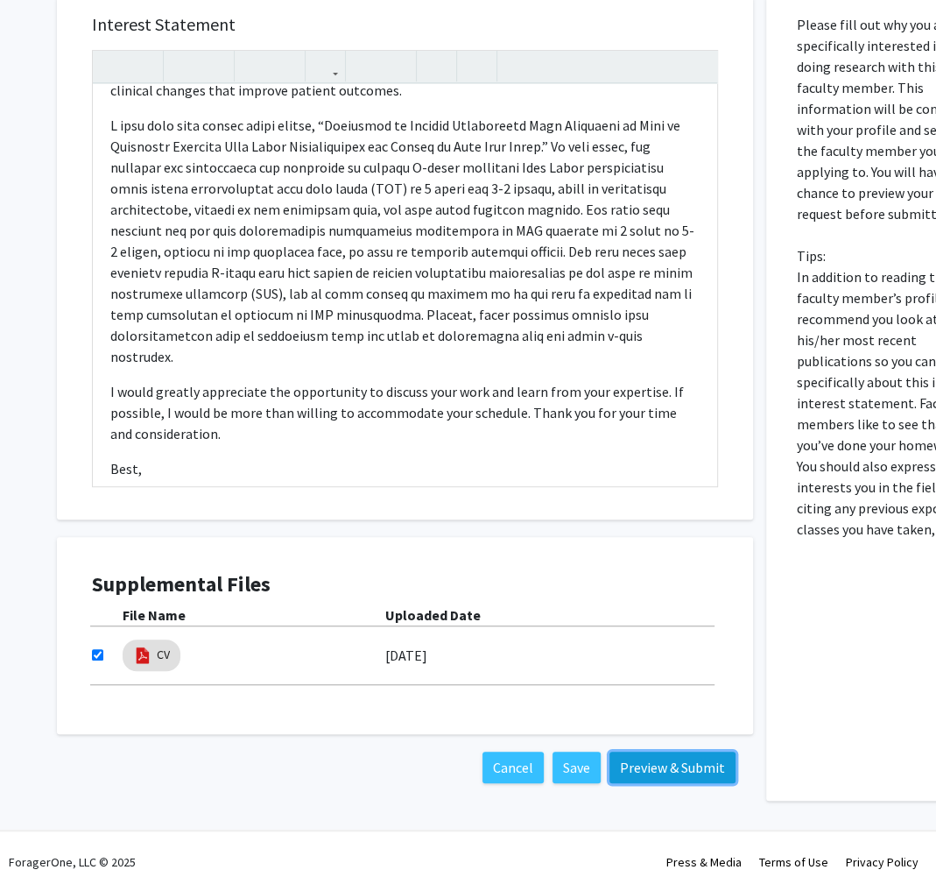
click at [652, 759] on button "Preview & Submit" at bounding box center [672, 767] width 126 height 32
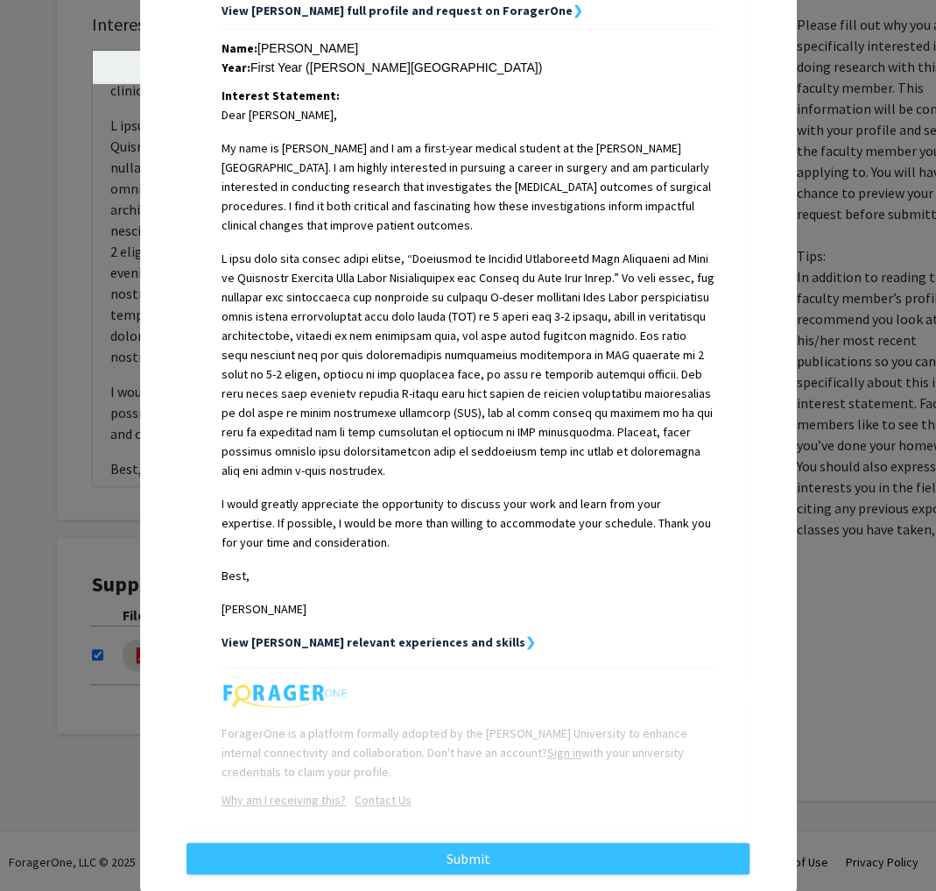
scroll to position [416, 0]
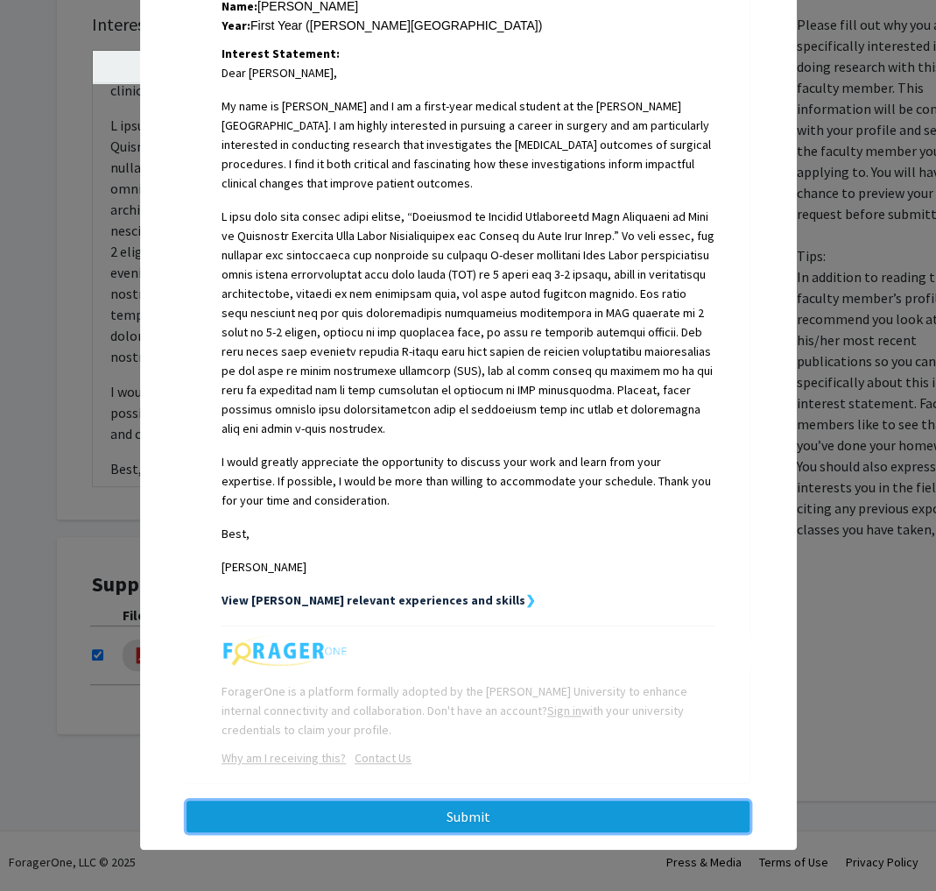
click at [507, 813] on button "Submit" at bounding box center [468, 816] width 563 height 32
